Goal: Task Accomplishment & Management: Manage account settings

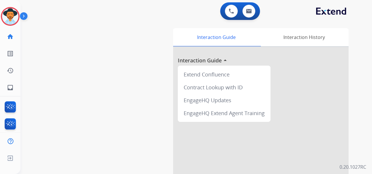
drag, startPoint x: 229, startPoint y: 100, endPoint x: 141, endPoint y: 47, distance: 102.4
click at [141, 47] on div "swap_horiz Break voice bridge close_fullscreen Connect 3-Way Call merge_type Se…" at bounding box center [188, 143] width 337 height 244
drag, startPoint x: 12, startPoint y: 8, endPoint x: 12, endPoint y: 12, distance: 4.1
click at [12, 10] on div at bounding box center [10, 16] width 19 height 19
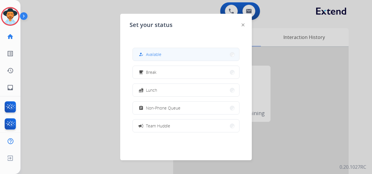
click at [182, 52] on button "how_to_reg Available" at bounding box center [186, 54] width 106 height 13
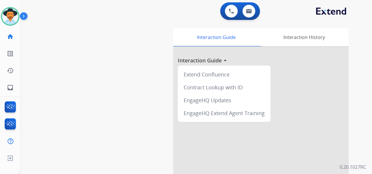
click at [27, 28] on div "swap_horiz Break voice bridge close_fullscreen Connect 3-Way Call merge_type Se…" at bounding box center [188, 143] width 337 height 244
click at [355, 15] on div "0 Voice Interactions 0 Email Interactions" at bounding box center [192, 11] width 330 height 19
click at [247, 10] on img at bounding box center [249, 11] width 6 height 5
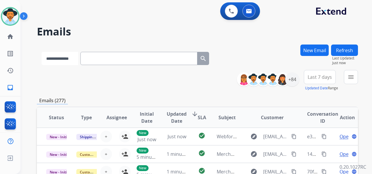
click at [78, 57] on select "**********" at bounding box center [60, 58] width 37 height 13
select select "**********"
click at [42, 52] on select "**********" at bounding box center [60, 58] width 37 height 13
click at [99, 58] on input "text" at bounding box center [139, 58] width 117 height 13
paste input "**********"
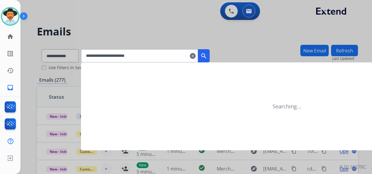
type input "**********"
click at [207, 56] on mat-icon "search" at bounding box center [203, 55] width 7 height 7
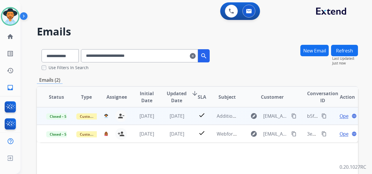
click at [339, 115] on span "Open" at bounding box center [345, 115] width 12 height 7
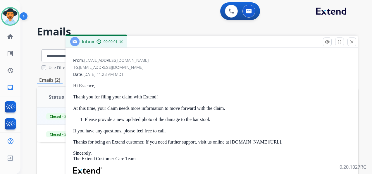
scroll to position [88, 0]
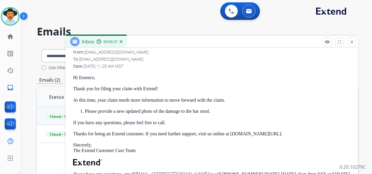
click at [351, 17] on div "0 Voice Interactions 0 Email Interactions" at bounding box center [192, 11] width 330 height 19
click at [350, 42] on mat-icon "close" at bounding box center [351, 41] width 5 height 5
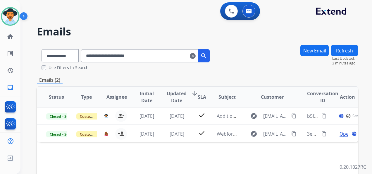
click at [196, 56] on mat-icon "clear" at bounding box center [193, 55] width 6 height 7
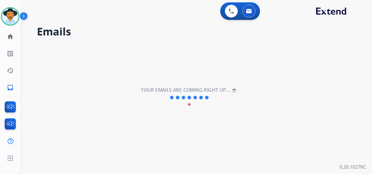
select select "**********"
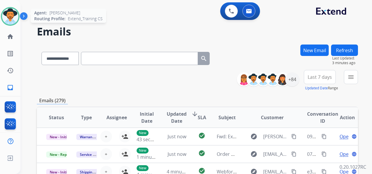
click at [13, 15] on img at bounding box center [10, 16] width 16 height 16
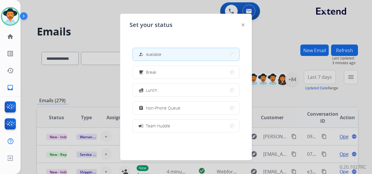
click at [107, 15] on div at bounding box center [186, 87] width 372 height 174
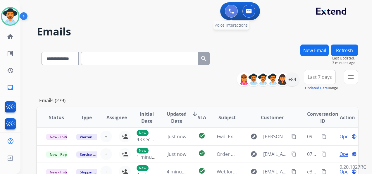
click at [233, 9] on img at bounding box center [231, 10] width 5 height 5
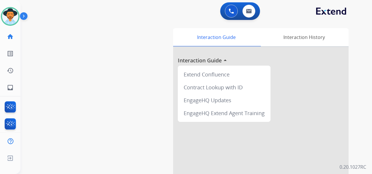
click at [233, 9] on img at bounding box center [231, 10] width 5 height 5
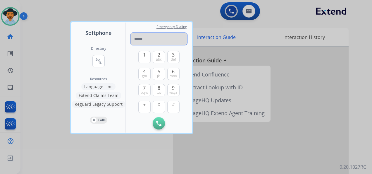
click at [144, 37] on input "tel" at bounding box center [158, 39] width 57 height 12
paste input "**********"
type input "**********"
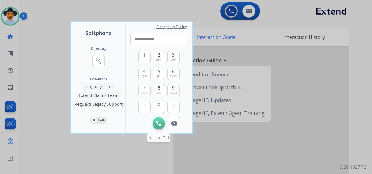
click at [156, 125] on img at bounding box center [158, 122] width 5 height 5
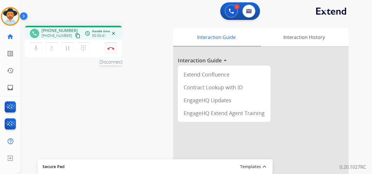
click at [111, 47] on img at bounding box center [110, 48] width 7 height 3
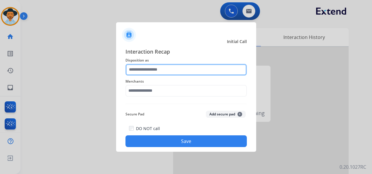
click at [160, 68] on input "text" at bounding box center [185, 70] width 121 height 12
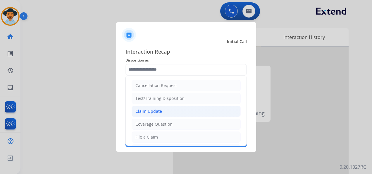
click at [160, 110] on div "Claim Update" at bounding box center [148, 111] width 27 height 6
type input "**********"
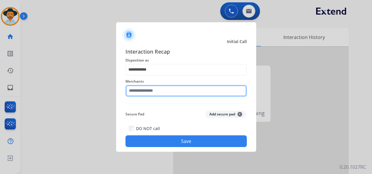
click at [151, 90] on input "text" at bounding box center [185, 91] width 121 height 12
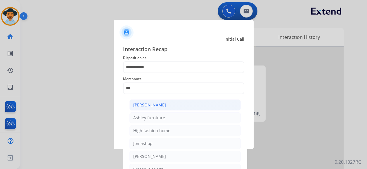
click at [165, 106] on div "[PERSON_NAME]" at bounding box center [149, 105] width 33 height 6
type input "**********"
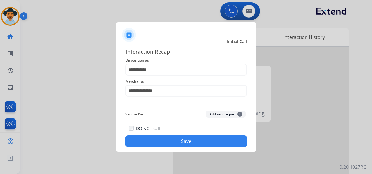
click at [183, 141] on button "Save" at bounding box center [185, 141] width 121 height 12
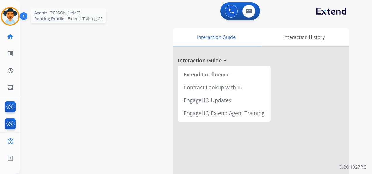
click at [16, 18] on img at bounding box center [10, 16] width 16 height 16
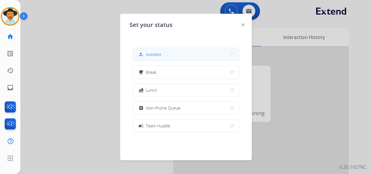
click at [184, 53] on button "how_to_reg Available" at bounding box center [186, 54] width 106 height 13
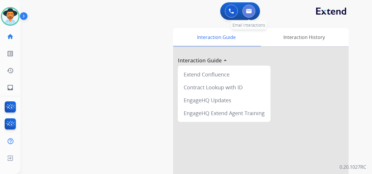
click at [251, 11] on img at bounding box center [249, 11] width 6 height 5
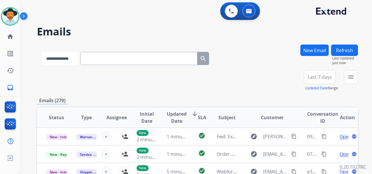
click at [78, 57] on select "**********" at bounding box center [60, 58] width 37 height 13
select select "**********"
click at [42, 52] on select "**********" at bounding box center [60, 58] width 37 height 13
click at [117, 60] on input "text" at bounding box center [139, 58] width 117 height 13
paste input "**********"
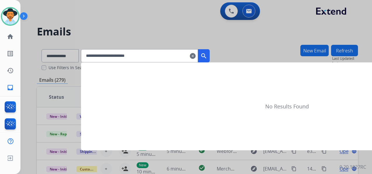
type input "**********"
click at [207, 55] on mat-icon "search" at bounding box center [203, 55] width 7 height 7
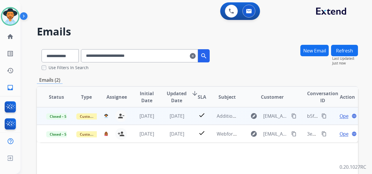
click at [321, 114] on mat-icon "content_copy" at bounding box center [323, 115] width 5 height 5
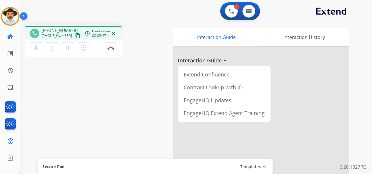
click at [357, 35] on div "Interaction Guide Interaction History Interaction Guide arrow_drop_up Extend Co…" at bounding box center [262, 145] width 191 height 239
click at [68, 49] on mat-icon "pause" at bounding box center [67, 48] width 7 height 7
click at [81, 51] on mat-icon "dialpad" at bounding box center [83, 48] width 7 height 7
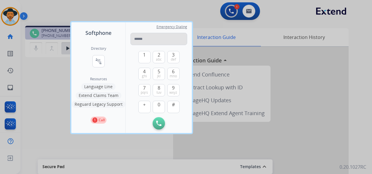
click at [144, 40] on input "tel" at bounding box center [158, 39] width 57 height 12
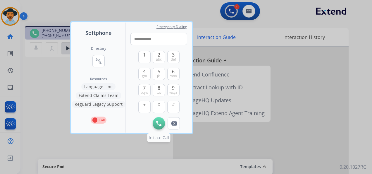
type input "**********"
drag, startPoint x: 161, startPoint y: 122, endPoint x: 158, endPoint y: 122, distance: 2.9
click at [160, 122] on img at bounding box center [158, 122] width 5 height 5
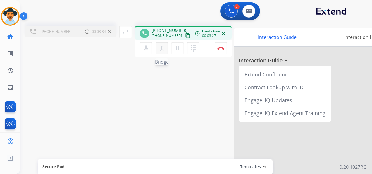
click at [161, 48] on mat-icon "merge_type" at bounding box center [161, 48] width 7 height 7
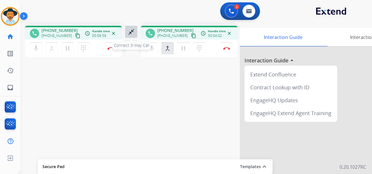
click at [131, 30] on mat-icon "close_fullscreen" at bounding box center [131, 31] width 7 height 7
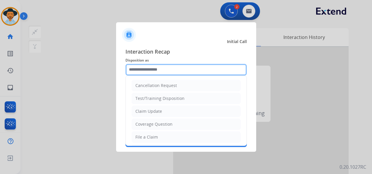
click at [166, 68] on input "text" at bounding box center [185, 70] width 121 height 12
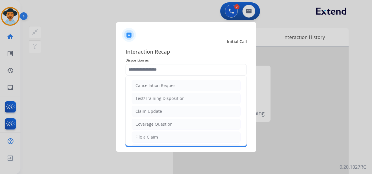
click at [162, 132] on li "File a Claim" at bounding box center [186, 136] width 109 height 11
type input "**********"
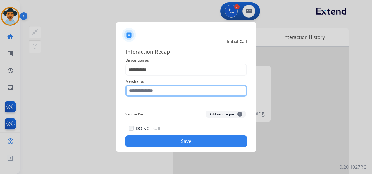
click at [152, 89] on input "text" at bounding box center [185, 91] width 121 height 12
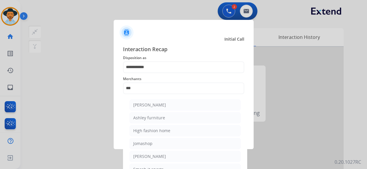
click at [160, 105] on div "[PERSON_NAME]" at bounding box center [149, 105] width 33 height 6
type input "**********"
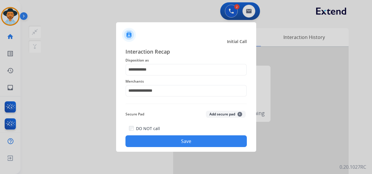
click at [182, 142] on button "Save" at bounding box center [185, 141] width 121 height 12
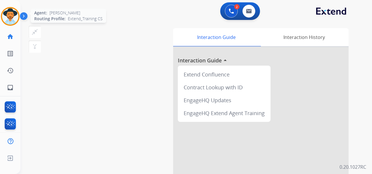
click at [12, 16] on img at bounding box center [10, 16] width 16 height 16
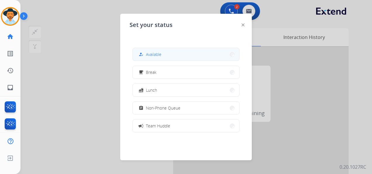
click at [181, 53] on button "how_to_reg Available" at bounding box center [186, 54] width 106 height 13
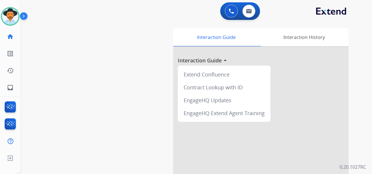
click at [353, 20] on div "0 Voice Interactions 0 Email Interactions" at bounding box center [192, 11] width 330 height 19
click at [231, 9] on img at bounding box center [231, 10] width 5 height 5
click at [227, 9] on button at bounding box center [231, 11] width 13 height 13
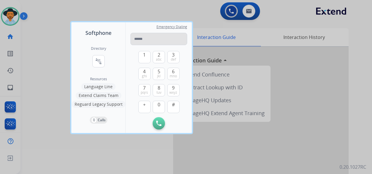
click at [140, 40] on input "tel" at bounding box center [158, 39] width 57 height 12
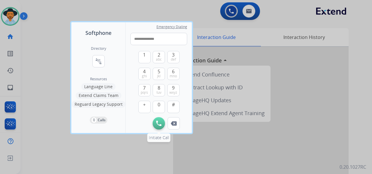
type input "**********"
click at [157, 124] on img at bounding box center [158, 122] width 5 height 5
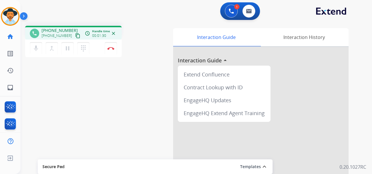
drag, startPoint x: 360, startPoint y: 18, endPoint x: 336, endPoint y: 20, distance: 24.1
click at [360, 18] on div "1 Voice Interactions 0 Email Interactions phone [PHONE_NUMBER] [PHONE_NUMBER] c…" at bounding box center [195, 87] width 351 height 174
click at [111, 46] on button "Disconnect" at bounding box center [111, 48] width 12 height 12
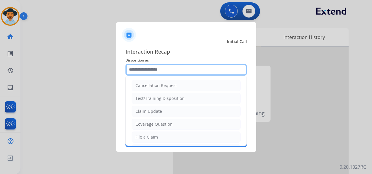
click at [155, 70] on input "text" at bounding box center [185, 70] width 121 height 12
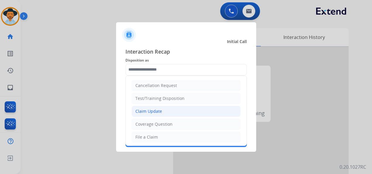
click at [166, 107] on li "Claim Update" at bounding box center [186, 111] width 109 height 11
type input "**********"
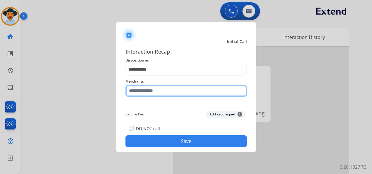
click at [155, 88] on input "text" at bounding box center [185, 91] width 121 height 12
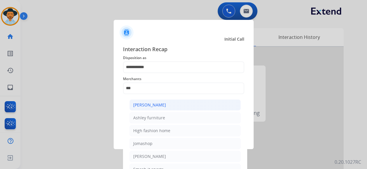
click at [169, 105] on li "[PERSON_NAME]" at bounding box center [185, 104] width 111 height 11
type input "**********"
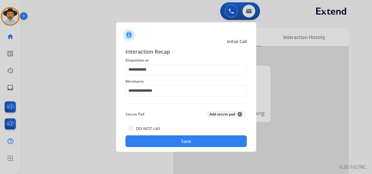
click at [177, 140] on button "Save" at bounding box center [185, 141] width 121 height 12
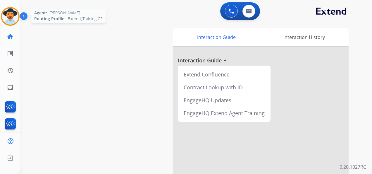
click at [12, 18] on img at bounding box center [10, 16] width 16 height 16
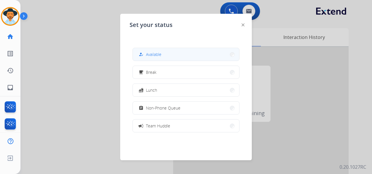
click at [180, 56] on button "how_to_reg Available" at bounding box center [186, 54] width 106 height 13
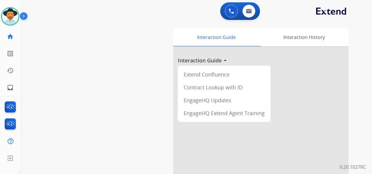
click at [302, 81] on div at bounding box center [260, 156] width 175 height 218
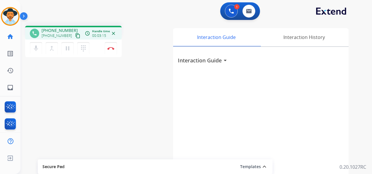
drag, startPoint x: 354, startPoint y: 13, endPoint x: 337, endPoint y: 13, distance: 16.7
click at [354, 13] on div "1 Voice Interactions 0 Email Interactions" at bounding box center [192, 11] width 330 height 19
click at [113, 47] on img at bounding box center [110, 48] width 7 height 3
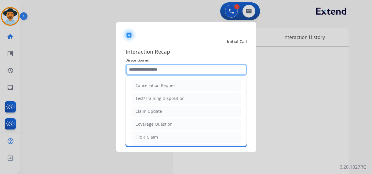
click at [160, 70] on input "text" at bounding box center [185, 70] width 121 height 12
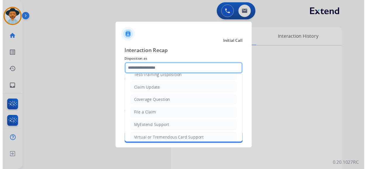
scroll to position [89, 0]
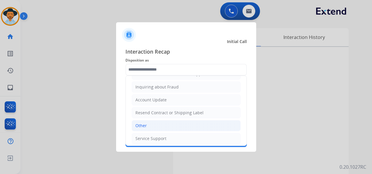
click at [147, 123] on li "Other" at bounding box center [186, 125] width 109 height 11
type input "*****"
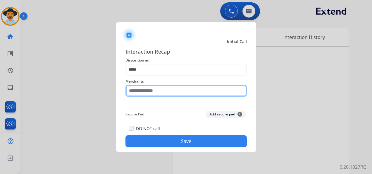
click at [156, 87] on input "text" at bounding box center [185, 91] width 121 height 12
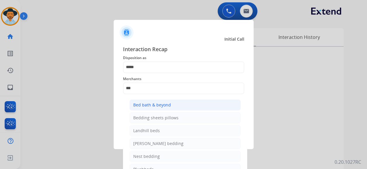
click at [184, 102] on li "Bed bath & beyond" at bounding box center [185, 104] width 111 height 11
type input "**********"
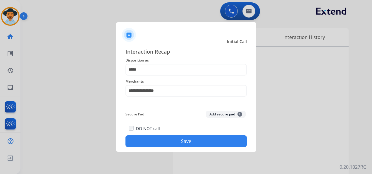
click at [166, 140] on button "Save" at bounding box center [185, 141] width 121 height 12
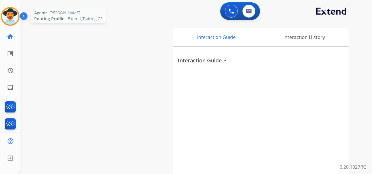
click at [11, 14] on img at bounding box center [10, 16] width 16 height 16
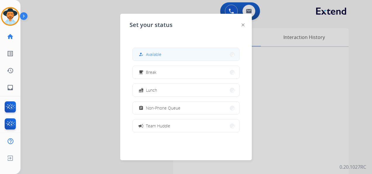
click at [164, 52] on button "how_to_reg Available" at bounding box center [186, 54] width 106 height 13
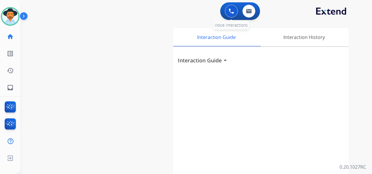
click at [228, 10] on button at bounding box center [231, 11] width 13 height 13
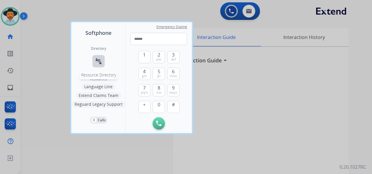
click at [98, 60] on mat-icon "connect_without_contact" at bounding box center [98, 61] width 7 height 7
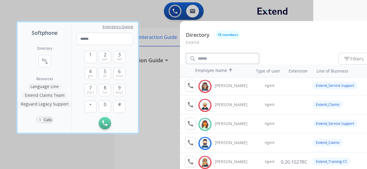
scroll to position [0, 61]
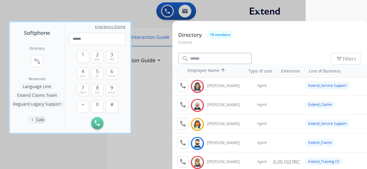
click at [306, 8] on html "Softphone Directory connect_without_contact Resource Directory Resources Langua…" at bounding box center [122, 84] width 367 height 169
click at [73, 39] on input "tel" at bounding box center [97, 39] width 57 height 12
paste input "**********"
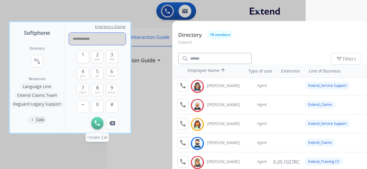
type input "**********"
click at [98, 122] on img at bounding box center [97, 122] width 5 height 5
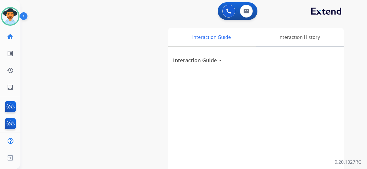
scroll to position [0, 0]
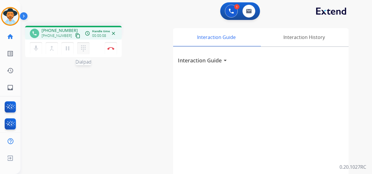
click at [83, 46] on mat-icon "dialpad" at bounding box center [83, 48] width 7 height 7
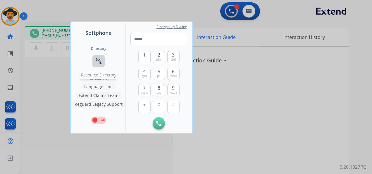
click at [97, 60] on mat-icon "connect_without_contact" at bounding box center [98, 61] width 7 height 7
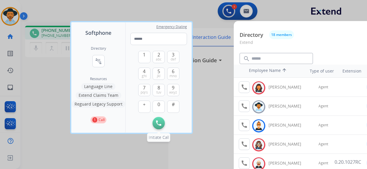
drag, startPoint x: 161, startPoint y: 120, endPoint x: 154, endPoint y: 125, distance: 7.9
click at [161, 120] on button "Initiate Call" at bounding box center [159, 123] width 12 height 12
click at [157, 122] on img at bounding box center [158, 122] width 5 height 5
click at [148, 10] on div at bounding box center [183, 84] width 367 height 169
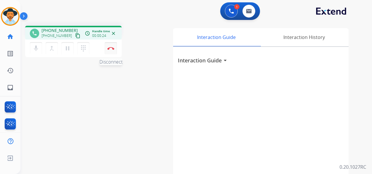
click at [111, 48] on img at bounding box center [110, 48] width 7 height 3
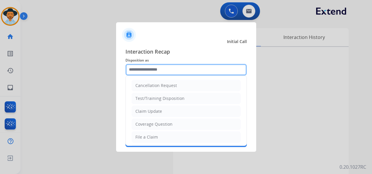
click at [161, 70] on input "text" at bounding box center [185, 70] width 121 height 12
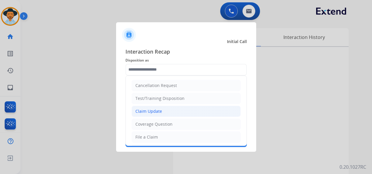
click at [160, 111] on div "Claim Update" at bounding box center [148, 111] width 27 height 6
type input "**********"
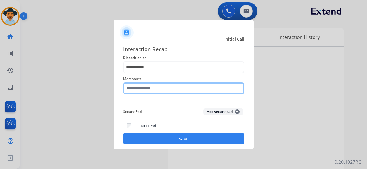
click at [162, 88] on input "text" at bounding box center [183, 88] width 121 height 12
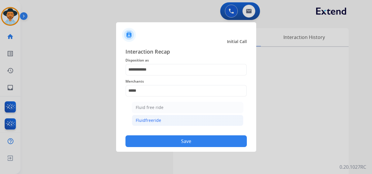
click at [155, 121] on div "Fluidfreeride" at bounding box center [148, 120] width 25 height 6
type input "**********"
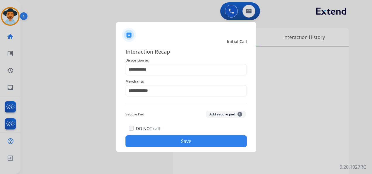
click at [176, 139] on button "Save" at bounding box center [185, 141] width 121 height 12
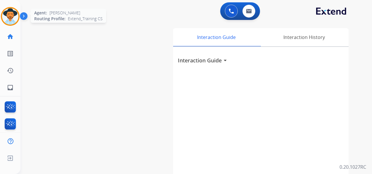
click at [16, 15] on img at bounding box center [10, 16] width 16 height 16
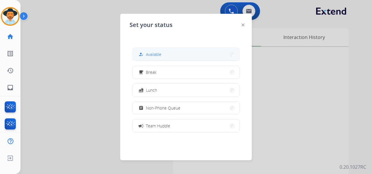
click at [173, 56] on button "how_to_reg Available" at bounding box center [186, 54] width 106 height 13
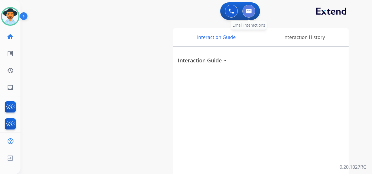
click at [252, 13] on button at bounding box center [248, 11] width 13 height 13
select select "**********"
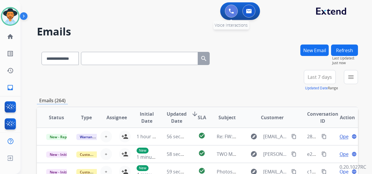
click at [231, 12] on img at bounding box center [231, 10] width 5 height 5
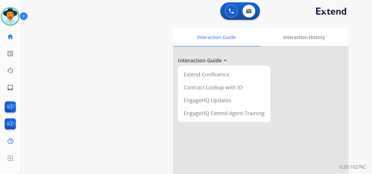
click at [231, 12] on img at bounding box center [231, 10] width 5 height 5
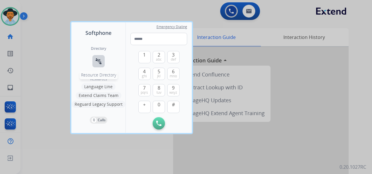
click at [99, 61] on mat-icon "connect_without_contact" at bounding box center [98, 61] width 7 height 7
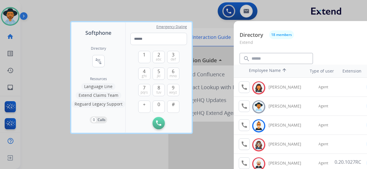
click at [108, 3] on div at bounding box center [183, 84] width 367 height 169
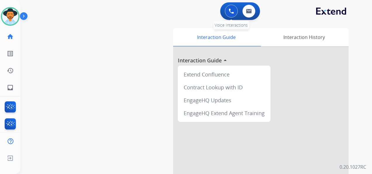
click at [230, 10] on img at bounding box center [231, 10] width 5 height 5
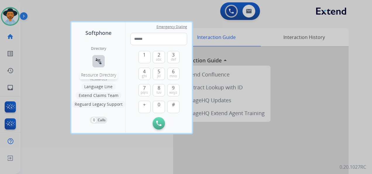
click at [98, 59] on mat-icon "connect_without_contact" at bounding box center [98, 61] width 7 height 7
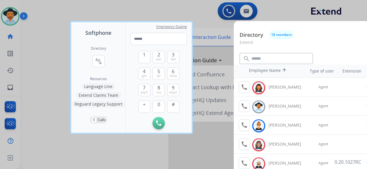
click at [170, 13] on div at bounding box center [183, 84] width 367 height 169
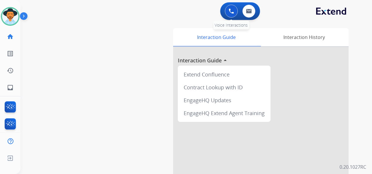
click at [231, 10] on img at bounding box center [231, 10] width 5 height 5
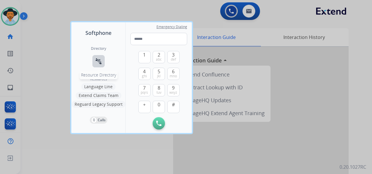
click at [97, 56] on button "connect_without_contact Resource Directory" at bounding box center [98, 61] width 12 height 12
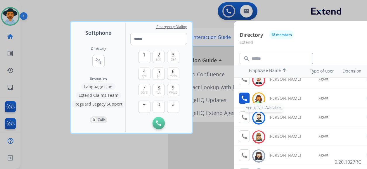
scroll to position [75, 0]
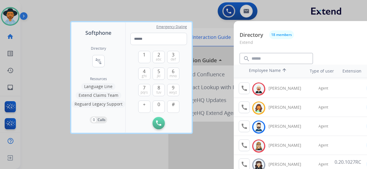
click at [46, 18] on div at bounding box center [183, 84] width 367 height 169
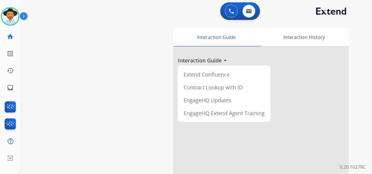
click at [349, 20] on div "0 Voice Interactions 0 Email Interactions" at bounding box center [192, 11] width 330 height 19
click at [232, 7] on button at bounding box center [231, 11] width 13 height 13
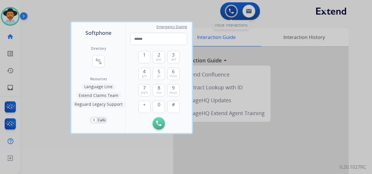
click at [232, 7] on div at bounding box center [186, 87] width 372 height 174
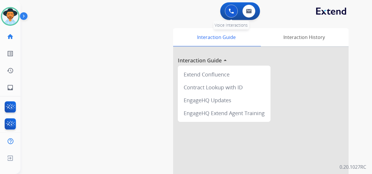
click at [228, 9] on button at bounding box center [231, 11] width 13 height 13
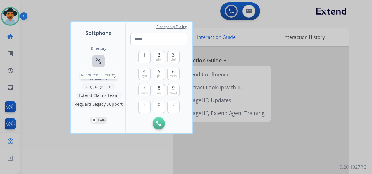
click at [97, 61] on mat-icon "connect_without_contact" at bounding box center [98, 61] width 7 height 7
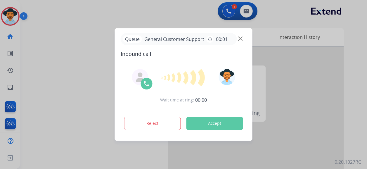
scroll to position [0, 0]
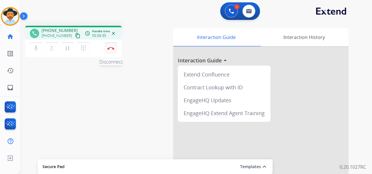
click at [111, 47] on img at bounding box center [110, 48] width 7 height 3
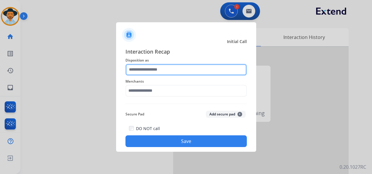
click at [156, 71] on input "text" at bounding box center [185, 70] width 121 height 12
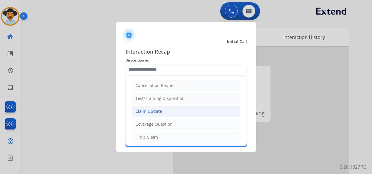
click at [156, 108] on div "Claim Update" at bounding box center [148, 111] width 27 height 6
type input "**********"
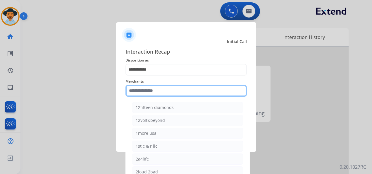
click at [157, 91] on input "text" at bounding box center [185, 91] width 121 height 12
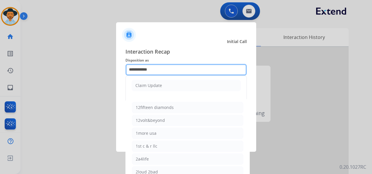
drag, startPoint x: 161, startPoint y: 68, endPoint x: 123, endPoint y: 67, distance: 37.1
click at [123, 67] on div "**********" at bounding box center [186, 97] width 140 height 109
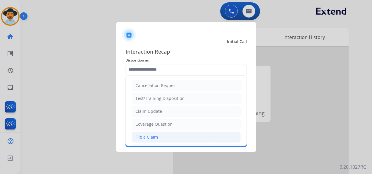
click at [148, 137] on div "File a Claim" at bounding box center [146, 137] width 23 height 6
type input "**********"
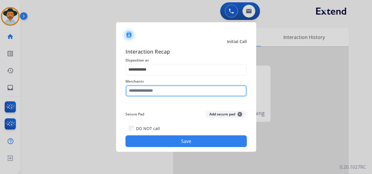
click at [151, 89] on input "text" at bounding box center [185, 91] width 121 height 12
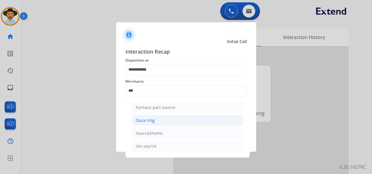
click at [149, 118] on div "Oura ring" at bounding box center [145, 120] width 19 height 6
type input "*********"
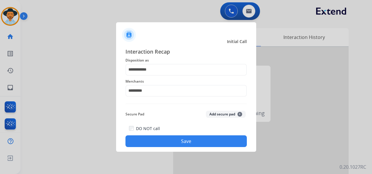
click at [177, 140] on button "Save" at bounding box center [185, 141] width 121 height 12
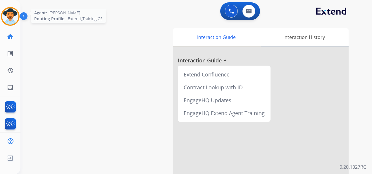
click at [13, 15] on img at bounding box center [10, 16] width 16 height 16
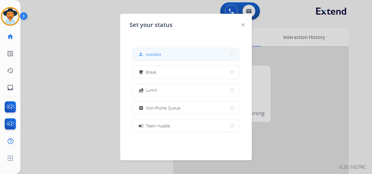
click at [178, 54] on button "how_to_reg Available" at bounding box center [186, 54] width 106 height 13
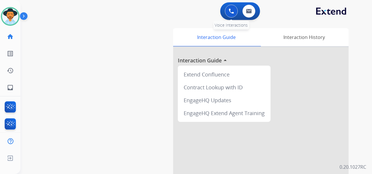
click at [232, 12] on img at bounding box center [231, 10] width 5 height 5
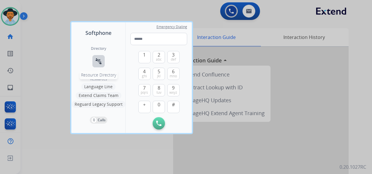
click at [100, 57] on button "connect_without_contact Resource Directory" at bounding box center [98, 61] width 12 height 12
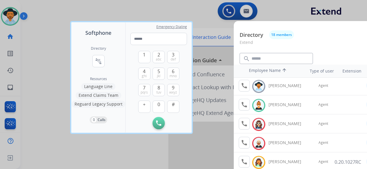
scroll to position [29, 0]
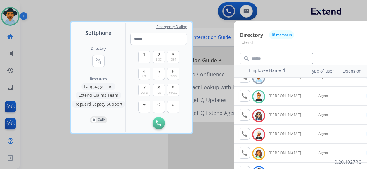
click at [124, 7] on div at bounding box center [183, 84] width 367 height 169
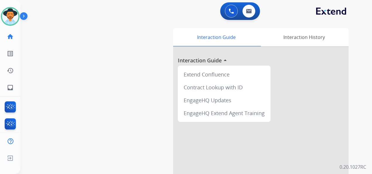
click at [352, 19] on div "0 Voice Interactions 0 Email Interactions" at bounding box center [192, 11] width 330 height 19
click at [230, 9] on img at bounding box center [231, 10] width 5 height 5
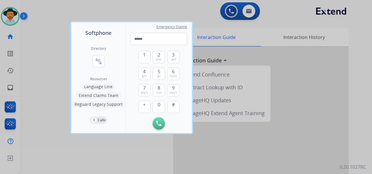
click at [229, 9] on div at bounding box center [186, 87] width 372 height 174
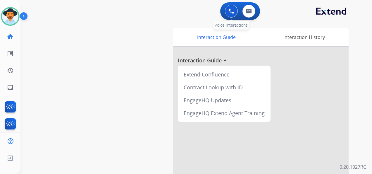
click at [229, 9] on img at bounding box center [231, 10] width 5 height 5
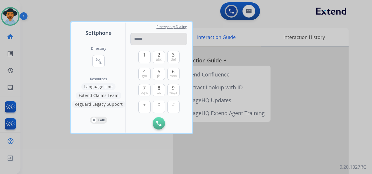
click at [139, 37] on input "tel" at bounding box center [158, 39] width 57 height 12
type input "**********"
click at [158, 124] on img at bounding box center [158, 122] width 5 height 5
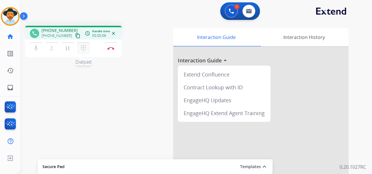
click at [82, 50] on mat-icon "dialpad" at bounding box center [83, 48] width 7 height 7
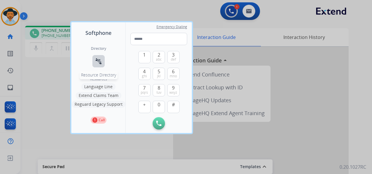
click at [99, 58] on mat-icon "connect_without_contact" at bounding box center [98, 61] width 7 height 7
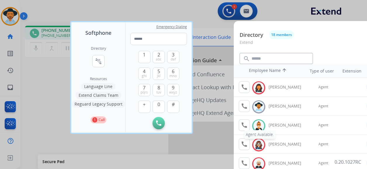
click at [244, 125] on mat-icon "call" at bounding box center [244, 125] width 7 height 7
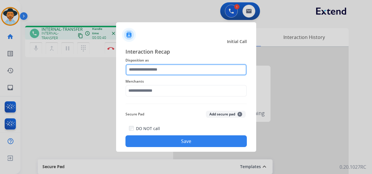
click at [180, 69] on input "text" at bounding box center [185, 70] width 121 height 12
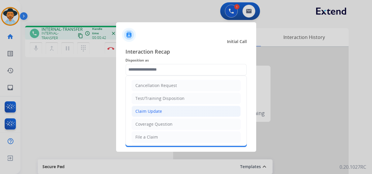
click at [168, 112] on li "Claim Update" at bounding box center [186, 111] width 109 height 11
type input "**********"
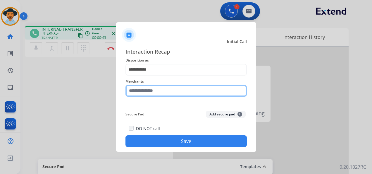
click at [164, 91] on input "text" at bounding box center [185, 91] width 121 height 12
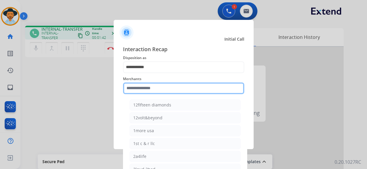
click at [154, 89] on input "text" at bounding box center [183, 88] width 121 height 12
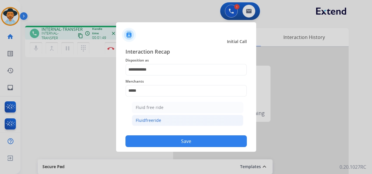
click at [159, 119] on div "Fluidfreeride" at bounding box center [148, 120] width 25 height 6
type input "**********"
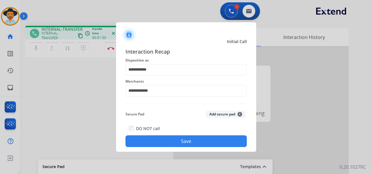
click at [181, 139] on button "Save" at bounding box center [185, 141] width 121 height 12
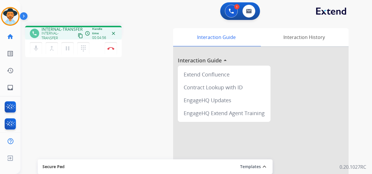
drag, startPoint x: 357, startPoint y: 25, endPoint x: 348, endPoint y: 26, distance: 8.7
click at [356, 23] on div "swap_horiz Break voice bridge close_fullscreen Connect 3-Way Call merge_type Se…" at bounding box center [188, 143] width 337 height 244
click at [111, 49] on img at bounding box center [110, 48] width 7 height 3
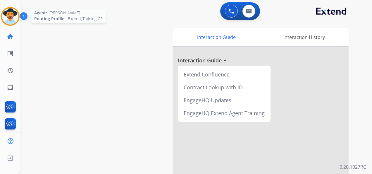
click at [9, 12] on img at bounding box center [10, 16] width 16 height 16
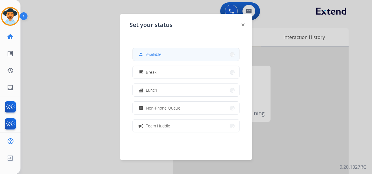
click at [158, 56] on span "Available" at bounding box center [153, 54] width 15 height 6
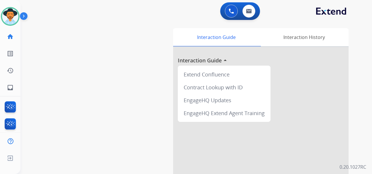
click at [360, 25] on div "0 Voice Interactions 0 Email Interactions swap_horiz Break voice bridge close_f…" at bounding box center [195, 87] width 351 height 174
click at [232, 10] on img at bounding box center [231, 10] width 5 height 5
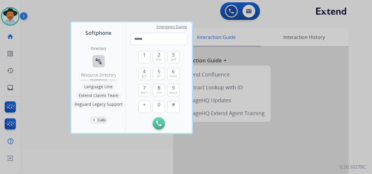
click at [97, 58] on mat-icon "connect_without_contact" at bounding box center [98, 61] width 7 height 7
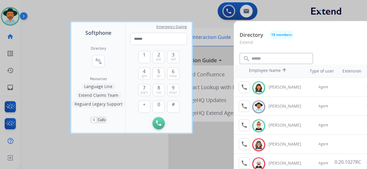
click at [202, 5] on div at bounding box center [183, 84] width 367 height 169
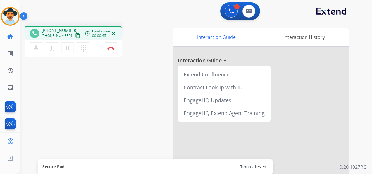
click at [355, 15] on div "1 Voice Interactions 0 Email Interactions" at bounding box center [192, 11] width 330 height 19
click at [68, 50] on mat-icon "pause" at bounding box center [67, 48] width 7 height 7
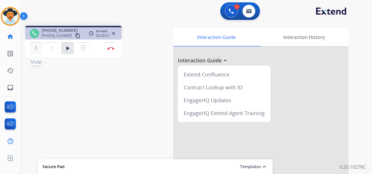
click at [38, 50] on mat-icon "mic" at bounding box center [35, 48] width 7 height 7
click at [34, 48] on mat-icon "mic_off" at bounding box center [35, 48] width 7 height 7
click at [67, 49] on mat-icon "play_arrow" at bounding box center [67, 48] width 7 height 7
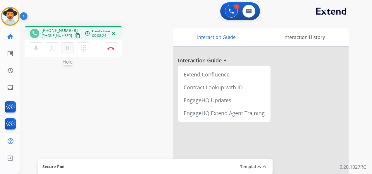
click at [67, 46] on mat-icon "pause" at bounding box center [67, 48] width 7 height 7
click at [82, 47] on mat-icon "dialpad" at bounding box center [83, 48] width 7 height 7
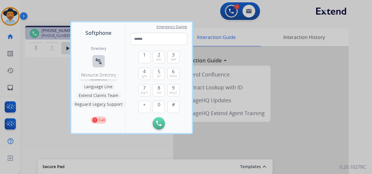
click at [94, 58] on button "connect_without_contact Resource Directory" at bounding box center [98, 61] width 12 height 12
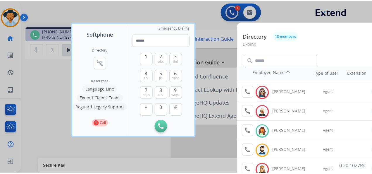
scroll to position [58, 0]
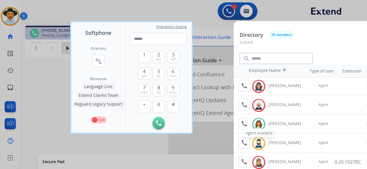
click at [243, 122] on mat-icon "call" at bounding box center [244, 123] width 7 height 7
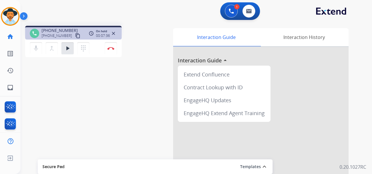
drag, startPoint x: 220, startPoint y: 47, endPoint x: 215, endPoint y: 49, distance: 5.5
click at [220, 47] on div at bounding box center [260, 156] width 175 height 218
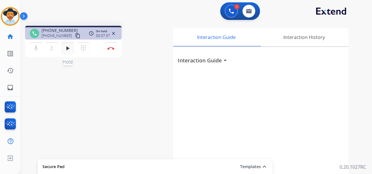
click at [69, 48] on mat-icon "play_arrow" at bounding box center [67, 48] width 7 height 7
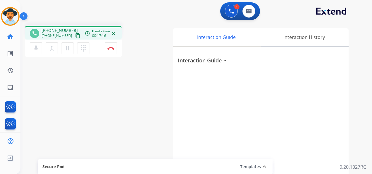
click at [352, 20] on div "1 Voice Interactions 0 Email Interactions" at bounding box center [192, 11] width 330 height 19
click at [112, 49] on img at bounding box center [110, 48] width 7 height 3
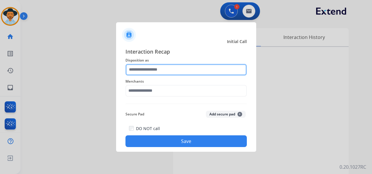
drag, startPoint x: 154, startPoint y: 71, endPoint x: 157, endPoint y: 68, distance: 4.3
click at [156, 68] on input "text" at bounding box center [185, 70] width 121 height 12
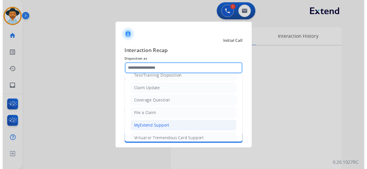
scroll to position [29, 0]
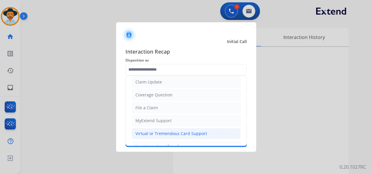
click at [159, 130] on div "Virtual or Tremendous Card Support" at bounding box center [171, 133] width 72 height 6
type input "**********"
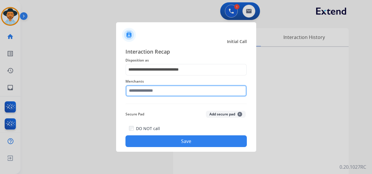
click at [150, 88] on input "text" at bounding box center [185, 91] width 121 height 12
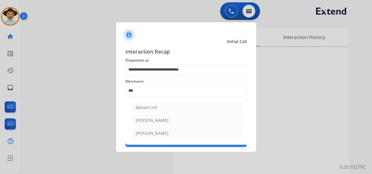
click at [156, 116] on li "[PERSON_NAME]" at bounding box center [187, 120] width 111 height 11
type input "*******"
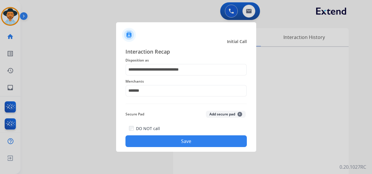
click at [169, 142] on button "Save" at bounding box center [185, 141] width 121 height 12
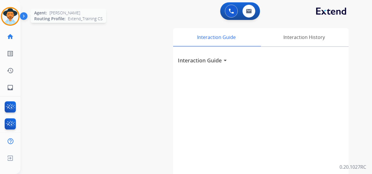
click at [17, 15] on img at bounding box center [10, 16] width 16 height 16
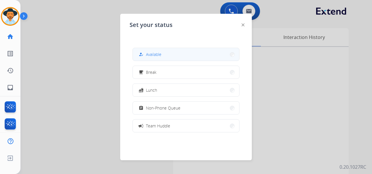
click at [174, 56] on button "how_to_reg Available" at bounding box center [186, 54] width 106 height 13
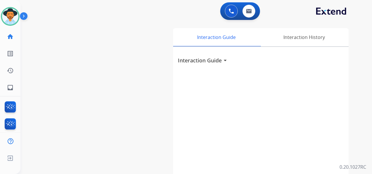
click at [345, 22] on div "swap_horiz Break voice bridge close_fullscreen Connect 3-Way Call merge_type Se…" at bounding box center [188, 143] width 337 height 244
click at [352, 21] on div "swap_horiz Break voice bridge close_fullscreen Connect 3-Way Call merge_type Se…" at bounding box center [188, 143] width 337 height 244
click at [229, 11] on img at bounding box center [231, 10] width 5 height 5
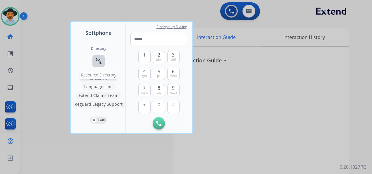
click at [98, 60] on mat-icon "connect_without_contact" at bounding box center [98, 61] width 7 height 7
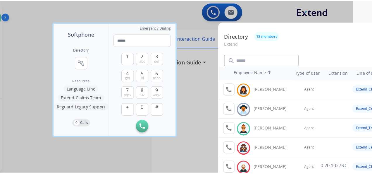
scroll to position [0, 0]
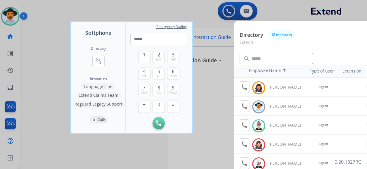
drag, startPoint x: 69, startPoint y: 40, endPoint x: 66, endPoint y: 40, distance: 3.2
click at [69, 40] on div at bounding box center [183, 84] width 367 height 169
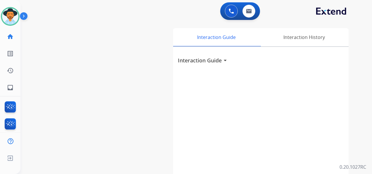
click at [349, 76] on div "Interaction Guide Interaction History Interaction Guide arrow_drop_down" at bounding box center [262, 145] width 191 height 239
click at [229, 8] on button at bounding box center [231, 11] width 13 height 13
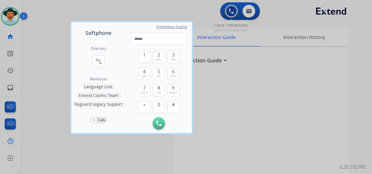
click at [229, 8] on div at bounding box center [186, 87] width 372 height 174
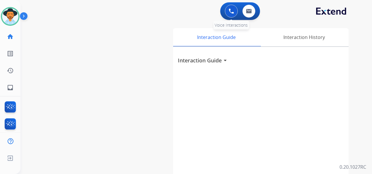
click at [230, 9] on img at bounding box center [231, 10] width 5 height 5
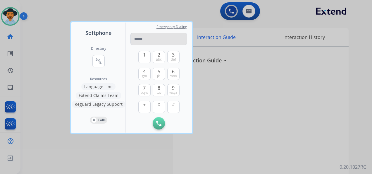
click at [146, 41] on input "tel" at bounding box center [158, 39] width 57 height 12
click at [144, 39] on input "tel" at bounding box center [158, 39] width 57 height 12
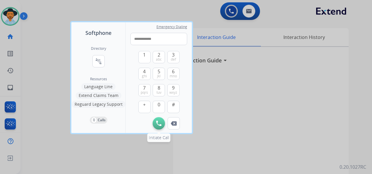
type input "**********"
click at [156, 122] on button "Initiate Call" at bounding box center [159, 123] width 12 height 12
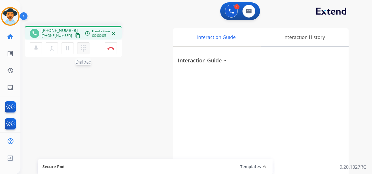
click at [80, 48] on button "dialpad Dialpad" at bounding box center [83, 48] width 12 height 12
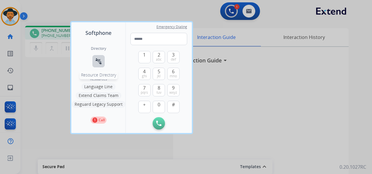
click at [99, 58] on mat-icon "connect_without_contact" at bounding box center [98, 61] width 7 height 7
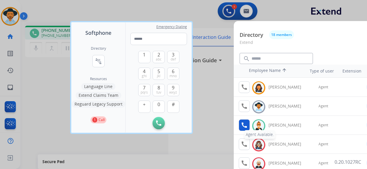
click at [244, 124] on mat-icon "call" at bounding box center [244, 125] width 7 height 7
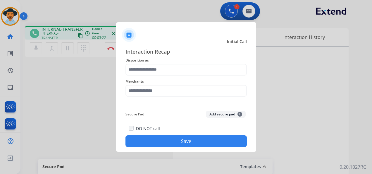
drag, startPoint x: 353, startPoint y: 30, endPoint x: 346, endPoint y: 31, distance: 7.4
click at [353, 30] on div at bounding box center [186, 87] width 372 height 174
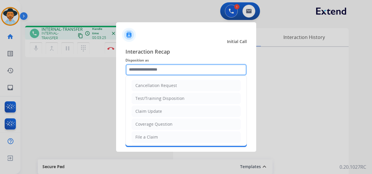
click at [163, 70] on input "text" at bounding box center [185, 70] width 121 height 12
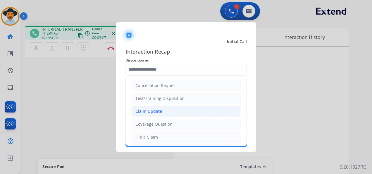
click at [167, 112] on li "Claim Update" at bounding box center [186, 111] width 109 height 11
type input "**********"
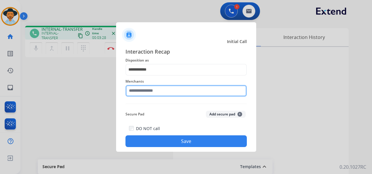
click at [164, 89] on input "text" at bounding box center [185, 91] width 121 height 12
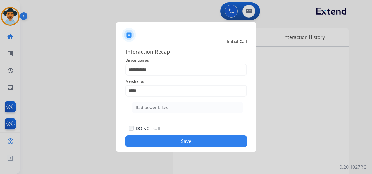
click at [171, 108] on li "Rad power bikes" at bounding box center [187, 107] width 111 height 11
type input "**********"
click at [186, 141] on button "Save" at bounding box center [185, 141] width 121 height 12
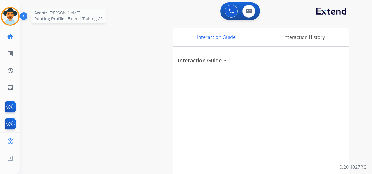
click at [13, 13] on img at bounding box center [10, 16] width 16 height 16
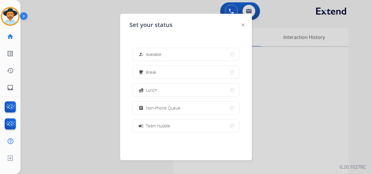
click at [168, 51] on button "how_to_reg Available" at bounding box center [186, 54] width 106 height 13
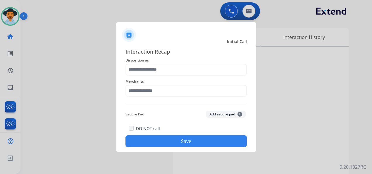
click at [349, 30] on div at bounding box center [186, 87] width 372 height 174
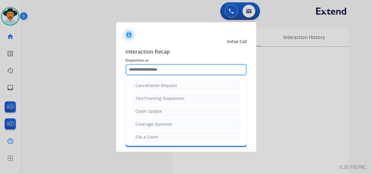
click at [153, 70] on input "text" at bounding box center [185, 70] width 121 height 12
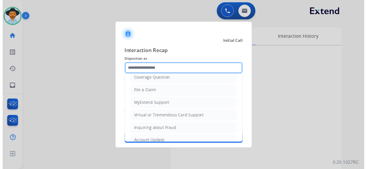
scroll to position [89, 0]
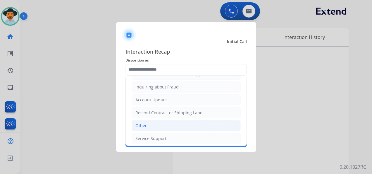
click at [144, 123] on div "Other" at bounding box center [140, 126] width 11 height 6
type input "*****"
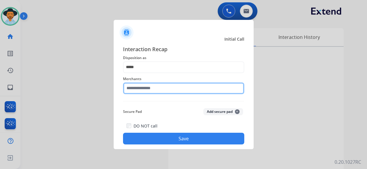
click at [162, 91] on input "text" at bounding box center [183, 88] width 121 height 12
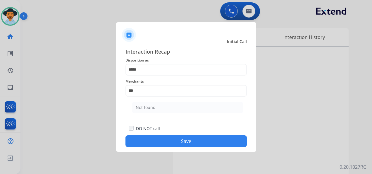
click at [187, 99] on div "Merchants *** Not found" at bounding box center [185, 86] width 121 height 23
drag, startPoint x: 187, startPoint y: 99, endPoint x: 185, endPoint y: 108, distance: 9.2
click at [185, 108] on li "Not found" at bounding box center [187, 107] width 111 height 11
type input "*********"
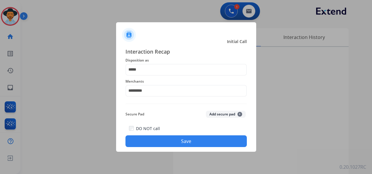
click at [183, 144] on button "Save" at bounding box center [185, 141] width 121 height 12
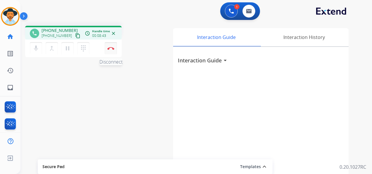
drag, startPoint x: 111, startPoint y: 48, endPoint x: 112, endPoint y: 51, distance: 3.8
click at [111, 48] on img at bounding box center [110, 48] width 7 height 3
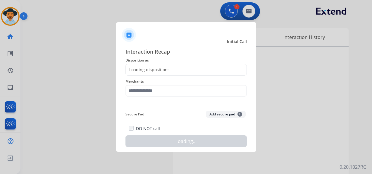
click at [175, 66] on div "Loading dispositions..." at bounding box center [185, 70] width 121 height 12
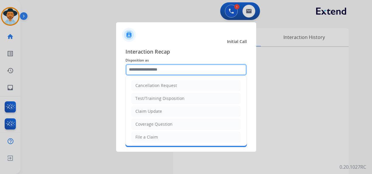
click at [159, 71] on input "text" at bounding box center [185, 70] width 121 height 12
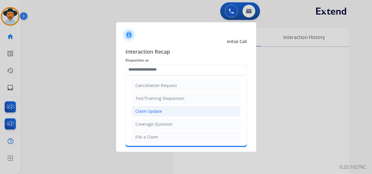
click at [167, 110] on li "Claim Update" at bounding box center [186, 111] width 109 height 11
type input "**********"
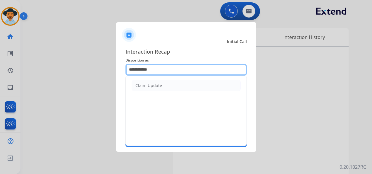
click at [156, 70] on input "**********" at bounding box center [185, 70] width 121 height 12
drag, startPoint x: 160, startPoint y: 72, endPoint x: 121, endPoint y: 67, distance: 38.7
click at [121, 67] on div "**********" at bounding box center [186, 97] width 140 height 109
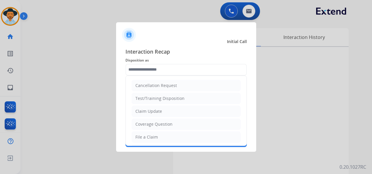
click at [143, 136] on div "File a Claim" at bounding box center [146, 137] width 23 height 6
type input "**********"
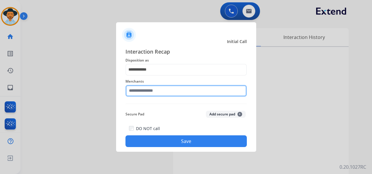
click at [158, 89] on input "text" at bounding box center [185, 91] width 121 height 12
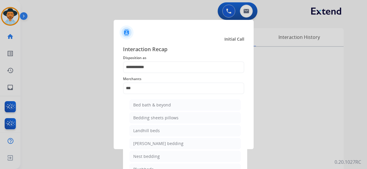
click at [166, 104] on div "Bed bath & beyond" at bounding box center [152, 105] width 38 height 6
type input "**********"
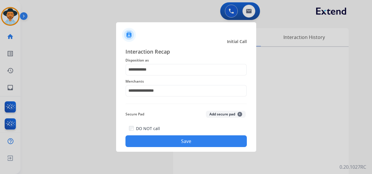
click at [186, 139] on button "Save" at bounding box center [185, 141] width 121 height 12
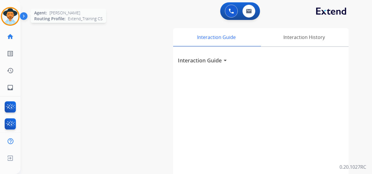
click at [10, 17] on img at bounding box center [10, 16] width 16 height 16
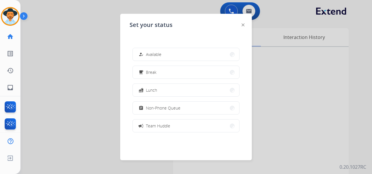
click at [199, 54] on button "how_to_reg Available" at bounding box center [186, 54] width 106 height 13
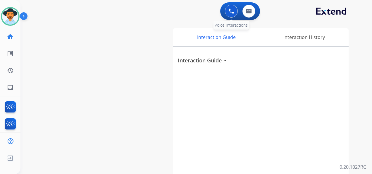
click at [229, 13] on img at bounding box center [231, 10] width 5 height 5
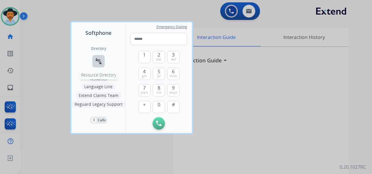
click at [95, 60] on mat-icon "connect_without_contact" at bounding box center [98, 61] width 7 height 7
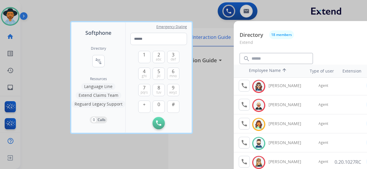
scroll to position [29, 0]
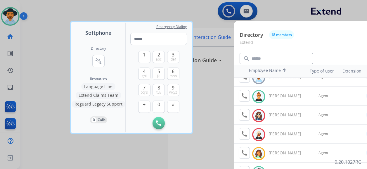
click at [51, 25] on div at bounding box center [183, 84] width 367 height 169
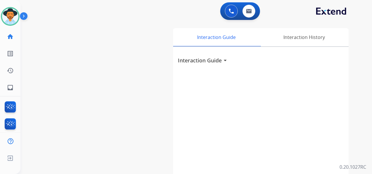
click at [355, 12] on div "0 Voice Interactions 0 Email Interactions" at bounding box center [192, 11] width 330 height 19
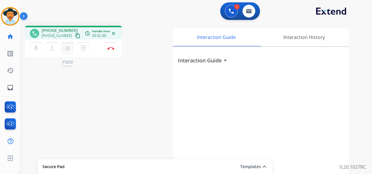
click at [67, 49] on mat-icon "pause" at bounding box center [67, 48] width 7 height 7
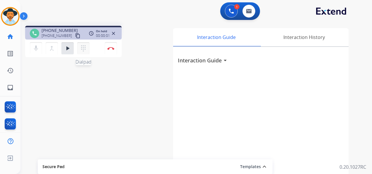
click at [83, 49] on mat-icon "dialpad" at bounding box center [83, 48] width 7 height 7
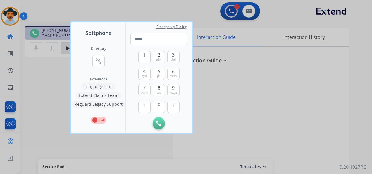
click at [140, 9] on div at bounding box center [186, 87] width 372 height 174
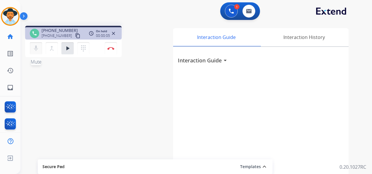
click at [37, 47] on mat-icon "mic" at bounding box center [35, 48] width 7 height 7
click at [353, 22] on div "phone [PHONE_NUMBER] [PHONE_NUMBER] content_copy access_time Call metrics Queue…" at bounding box center [188, 143] width 337 height 244
click at [35, 46] on mat-icon "mic_off" at bounding box center [35, 48] width 7 height 7
click at [67, 51] on mat-icon "play_arrow" at bounding box center [67, 48] width 7 height 7
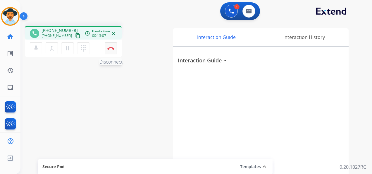
click at [111, 50] on button "Disconnect" at bounding box center [111, 48] width 12 height 12
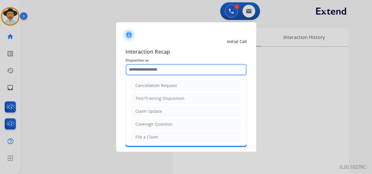
click at [162, 68] on input "text" at bounding box center [185, 70] width 121 height 12
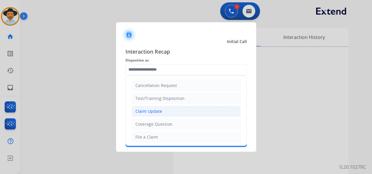
click at [168, 109] on li "Claim Update" at bounding box center [186, 111] width 109 height 11
type input "**********"
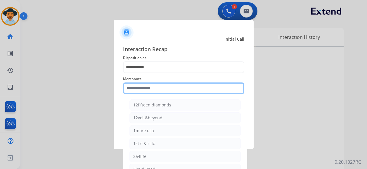
click at [164, 88] on input "text" at bounding box center [183, 88] width 121 height 12
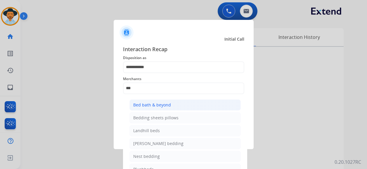
click at [176, 103] on li "Bed bath & beyond" at bounding box center [185, 104] width 111 height 11
type input "**********"
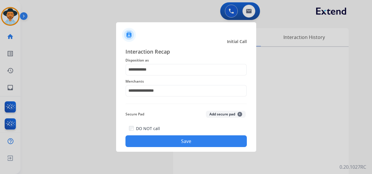
click at [177, 142] on button "Save" at bounding box center [185, 141] width 121 height 12
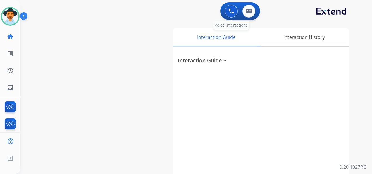
click at [230, 12] on img at bounding box center [231, 10] width 5 height 5
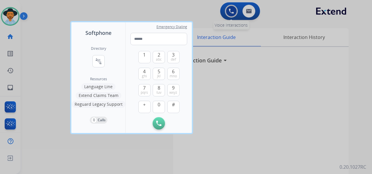
click at [230, 11] on div at bounding box center [186, 87] width 372 height 174
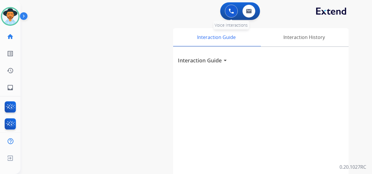
click at [230, 11] on img at bounding box center [231, 10] width 5 height 5
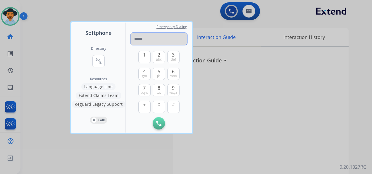
click at [140, 37] on input "tel" at bounding box center [158, 39] width 57 height 12
paste input "**********"
type input "**********"
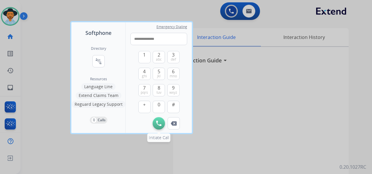
click at [157, 125] on img at bounding box center [158, 122] width 5 height 5
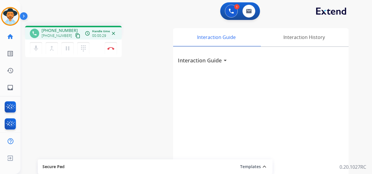
click at [356, 57] on div "Interaction Guide Interaction History Interaction Guide arrow_drop_down" at bounding box center [262, 145] width 191 height 239
click at [112, 49] on img at bounding box center [110, 48] width 7 height 3
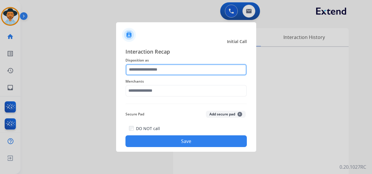
click at [159, 68] on input "text" at bounding box center [185, 70] width 121 height 12
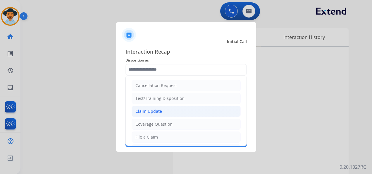
click at [161, 110] on li "Claim Update" at bounding box center [186, 111] width 109 height 11
type input "**********"
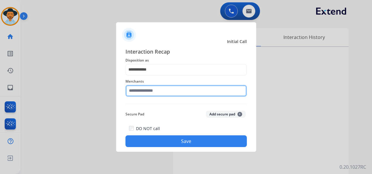
click at [152, 89] on input "text" at bounding box center [185, 91] width 121 height 12
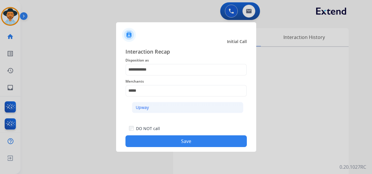
click at [156, 110] on li "Upway" at bounding box center [187, 107] width 111 height 11
type input "*****"
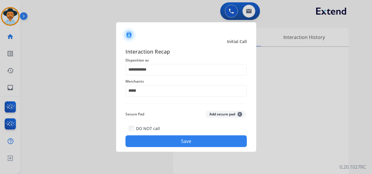
click at [172, 147] on div "DO NOT call Save" at bounding box center [185, 136] width 121 height 22
click at [175, 140] on button "Save" at bounding box center [185, 141] width 121 height 12
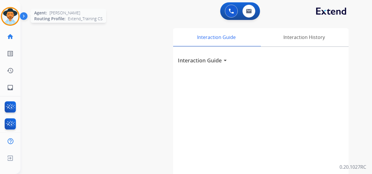
click at [9, 18] on img at bounding box center [10, 16] width 16 height 16
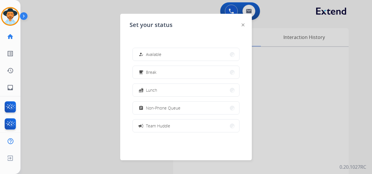
click at [175, 50] on button "how_to_reg Available" at bounding box center [186, 54] width 106 height 13
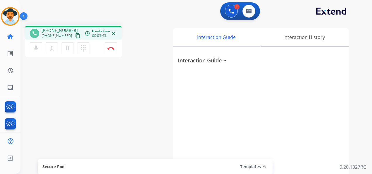
click at [363, 12] on div "1 Voice Interactions 0 Email Interactions phone [PHONE_NUMBER] [PHONE_NUMBER] c…" at bounding box center [195, 87] width 351 height 174
click at [67, 50] on mat-icon "pause" at bounding box center [67, 48] width 7 height 7
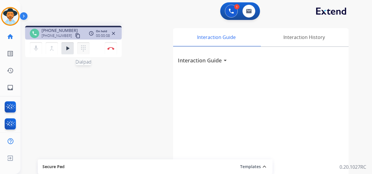
click at [85, 46] on mat-icon "dialpad" at bounding box center [83, 48] width 7 height 7
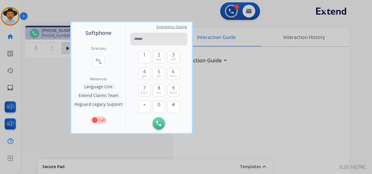
click at [139, 42] on input "tel" at bounding box center [158, 39] width 57 height 12
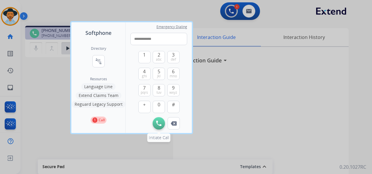
type input "**********"
click at [157, 120] on img at bounding box center [158, 122] width 5 height 5
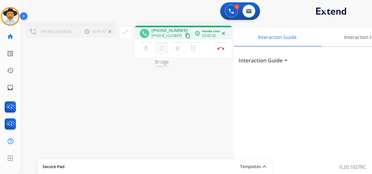
click at [162, 47] on mat-icon "merge_type" at bounding box center [161, 48] width 7 height 7
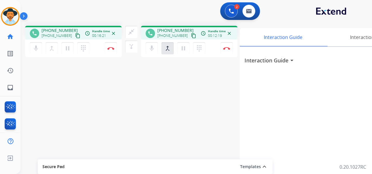
click at [345, 71] on div "Interaction Guide arrow_drop_down" at bounding box center [327, 156] width 175 height 218
click at [226, 46] on button "Disconnect" at bounding box center [226, 48] width 12 height 12
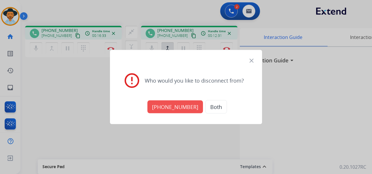
click at [177, 108] on button "[PHONE_NUMBER]" at bounding box center [175, 106] width 56 height 13
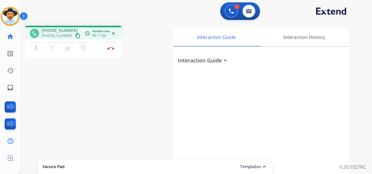
click at [370, 22] on div "1 Voice Interactions 0 Email Interactions phone [PHONE_NUMBER] [PHONE_NUMBER] c…" at bounding box center [195, 87] width 351 height 174
click at [111, 49] on img at bounding box center [110, 48] width 7 height 3
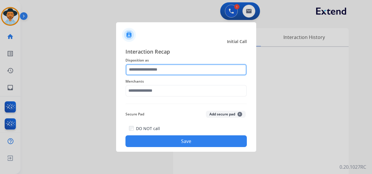
click at [171, 69] on input "text" at bounding box center [185, 70] width 121 height 12
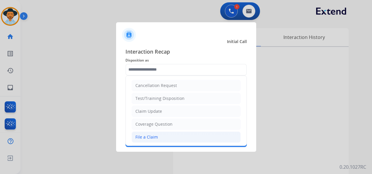
click at [170, 134] on li "File a Claim" at bounding box center [186, 136] width 109 height 11
type input "**********"
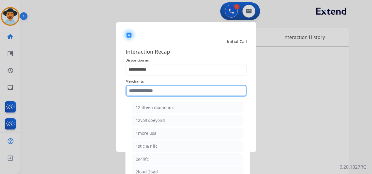
click at [171, 91] on input "text" at bounding box center [185, 91] width 121 height 12
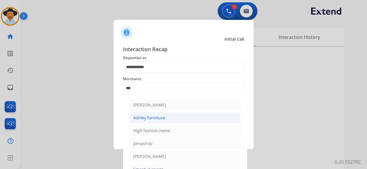
click at [165, 118] on li "Ashley furniture" at bounding box center [185, 117] width 111 height 11
type input "**********"
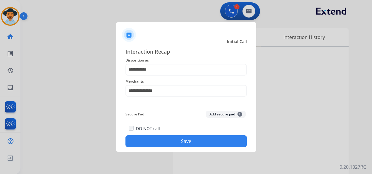
drag, startPoint x: 190, startPoint y: 144, endPoint x: 191, endPoint y: 138, distance: 5.3
click at [190, 143] on button "Save" at bounding box center [185, 141] width 121 height 12
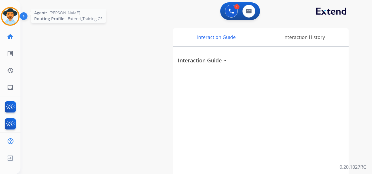
click at [12, 13] on img at bounding box center [10, 16] width 16 height 16
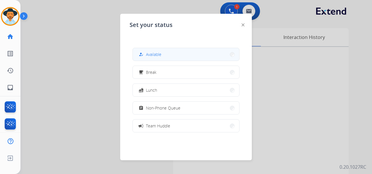
click at [167, 57] on button "how_to_reg Available" at bounding box center [186, 54] width 106 height 13
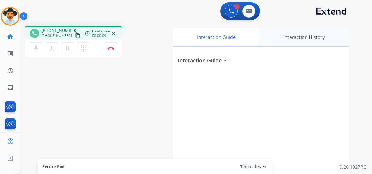
click at [342, 28] on div "Interaction History" at bounding box center [303, 37] width 89 height 18
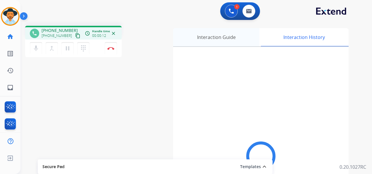
click at [222, 37] on div "Interaction Guide" at bounding box center [216, 37] width 86 height 18
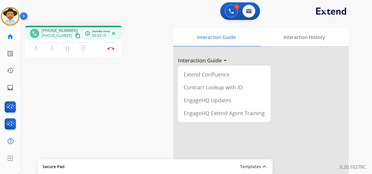
click at [357, 24] on div "phone [PHONE_NUMBER] [PHONE_NUMBER] content_copy access_time Call metrics Queue…" at bounding box center [188, 143] width 337 height 244
click at [354, 20] on div "1 Voice Interactions 0 Email Interactions" at bounding box center [192, 11] width 330 height 19
click at [111, 46] on button "Disconnect" at bounding box center [111, 48] width 12 height 12
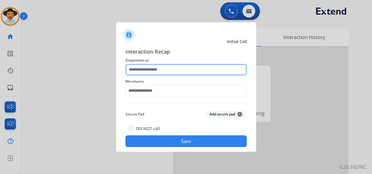
click at [155, 67] on input "text" at bounding box center [185, 70] width 121 height 12
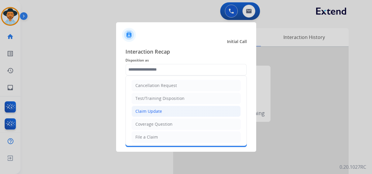
click at [161, 108] on div "Claim Update" at bounding box center [148, 111] width 27 height 6
type input "**********"
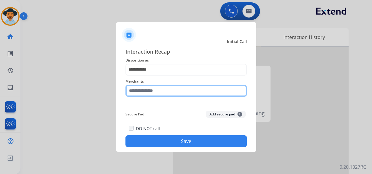
click at [152, 89] on input "text" at bounding box center [185, 91] width 121 height 12
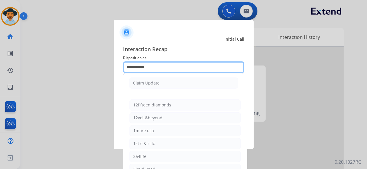
drag, startPoint x: 159, startPoint y: 64, endPoint x: 114, endPoint y: 64, distance: 45.0
click at [114, 64] on div "**********" at bounding box center [184, 94] width 140 height 109
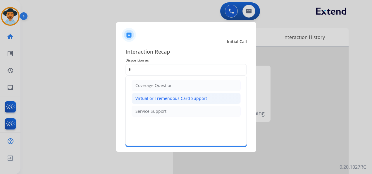
click at [159, 94] on li "Virtual or Tremendous Card Support" at bounding box center [186, 98] width 109 height 11
type input "**********"
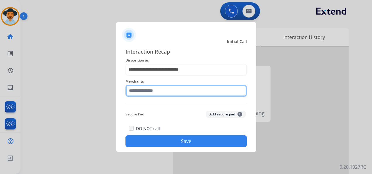
click at [141, 88] on input "text" at bounding box center [185, 91] width 121 height 12
type input "**********"
drag, startPoint x: 154, startPoint y: 89, endPoint x: 123, endPoint y: 91, distance: 31.0
click at [123, 91] on div "**********" at bounding box center [186, 97] width 140 height 109
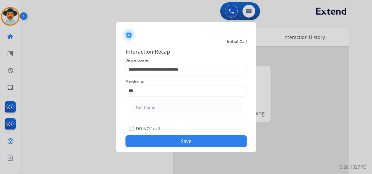
click at [150, 104] on div "Not found" at bounding box center [146, 107] width 20 height 6
type input "*********"
click at [190, 138] on button "Save" at bounding box center [185, 141] width 121 height 12
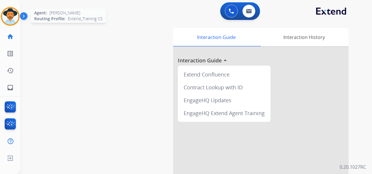
click at [4, 13] on img at bounding box center [10, 16] width 16 height 16
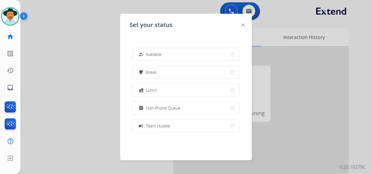
click at [173, 52] on button "how_to_reg Available" at bounding box center [186, 54] width 106 height 13
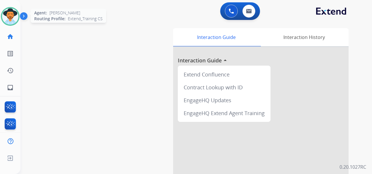
click at [5, 18] on img at bounding box center [10, 16] width 16 height 16
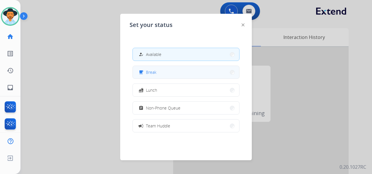
click at [173, 71] on button "free_breakfast Break" at bounding box center [186, 72] width 106 height 13
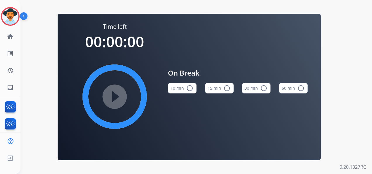
drag, startPoint x: 220, startPoint y: 89, endPoint x: 225, endPoint y: 86, distance: 6.0
click at [220, 89] on button "15 min radio_button_unchecked" at bounding box center [219, 88] width 29 height 11
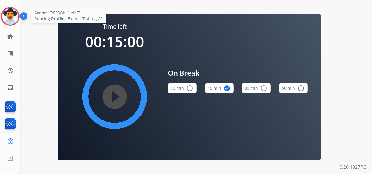
click at [13, 14] on img at bounding box center [10, 16] width 16 height 16
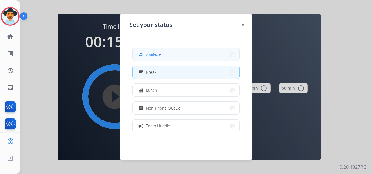
click at [153, 53] on span "Available" at bounding box center [153, 54] width 15 height 6
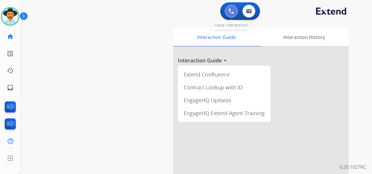
click at [231, 11] on img at bounding box center [231, 10] width 5 height 5
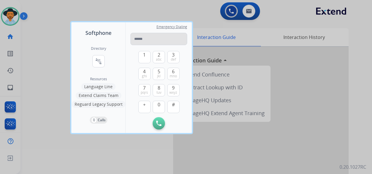
click at [138, 38] on input "tel" at bounding box center [158, 39] width 57 height 12
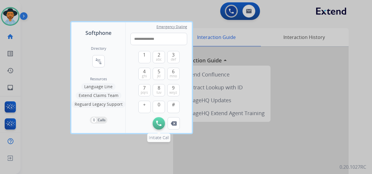
type input "**********"
click at [159, 120] on img at bounding box center [158, 122] width 5 height 5
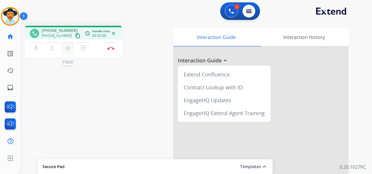
click at [67, 47] on mat-icon "pause" at bounding box center [67, 48] width 7 height 7
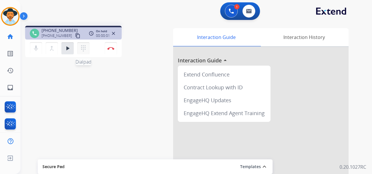
click at [82, 49] on mat-icon "dialpad" at bounding box center [83, 48] width 7 height 7
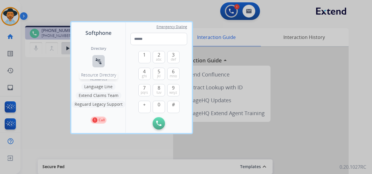
click at [98, 57] on button "connect_without_contact Resource Directory" at bounding box center [98, 61] width 12 height 12
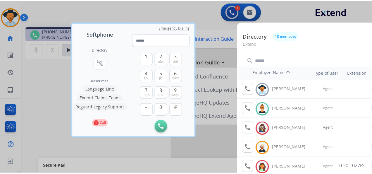
scroll to position [16, 0]
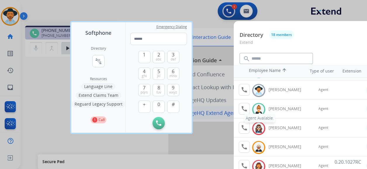
click at [244, 107] on mat-icon "call" at bounding box center [244, 108] width 7 height 7
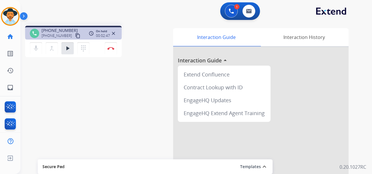
drag, startPoint x: 68, startPoint y: 49, endPoint x: 73, endPoint y: 58, distance: 10.5
click at [68, 49] on mat-icon "play_arrow" at bounding box center [67, 48] width 7 height 7
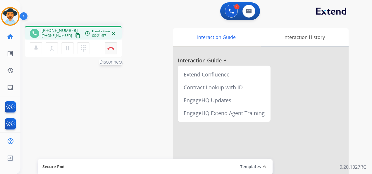
click at [111, 46] on button "Disconnect" at bounding box center [111, 48] width 12 height 12
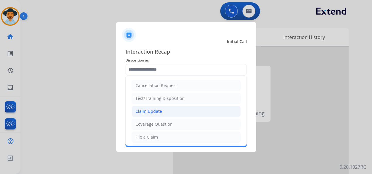
click at [158, 110] on div "Claim Update" at bounding box center [148, 111] width 27 height 6
type input "**********"
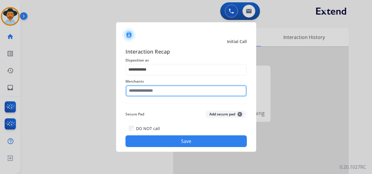
click at [155, 91] on input "text" at bounding box center [185, 91] width 121 height 12
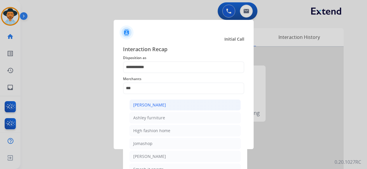
click at [161, 104] on div "[PERSON_NAME]" at bounding box center [149, 105] width 33 height 6
type input "**********"
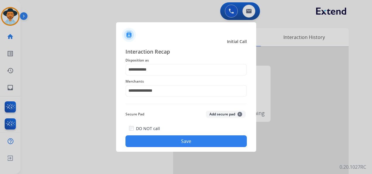
click at [185, 138] on button "Save" at bounding box center [185, 141] width 121 height 12
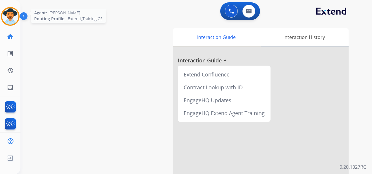
click at [7, 16] on img at bounding box center [10, 16] width 16 height 16
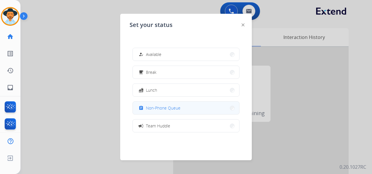
click at [171, 104] on div "assignment Non-Phone Queue" at bounding box center [158, 107] width 43 height 7
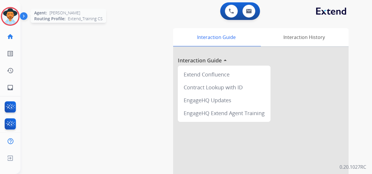
click at [10, 18] on img at bounding box center [10, 16] width 16 height 16
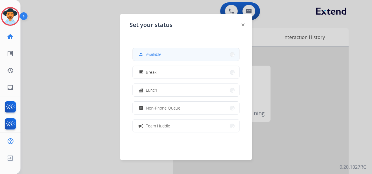
click at [157, 50] on button "how_to_reg Available" at bounding box center [186, 54] width 106 height 13
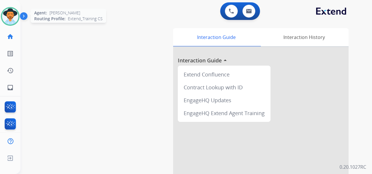
click at [8, 18] on img at bounding box center [10, 16] width 16 height 16
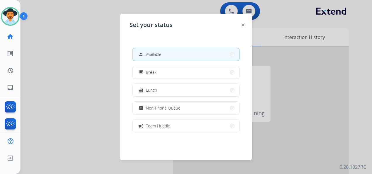
click at [180, 58] on button "how_to_reg Available" at bounding box center [186, 54] width 106 height 13
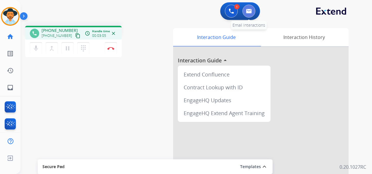
click at [251, 9] on button at bounding box center [248, 11] width 13 height 13
select select "**********"
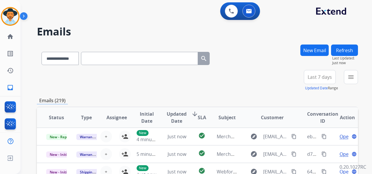
click at [308, 49] on button "New Email" at bounding box center [314, 49] width 28 height 11
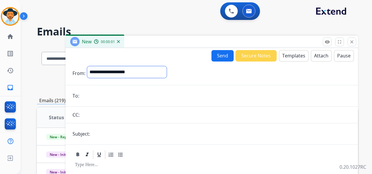
click at [165, 72] on select "**********" at bounding box center [127, 72] width 80 height 12
select select "**********"
click at [87, 66] on select "**********" at bounding box center [127, 72] width 80 height 12
click at [91, 96] on input "email" at bounding box center [216, 96] width 270 height 12
paste input "**********"
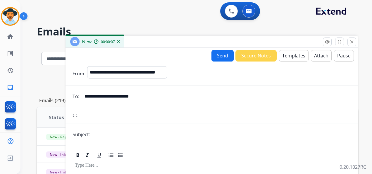
type input "**********"
click at [104, 136] on input "text" at bounding box center [221, 134] width 259 height 12
type input "**********"
click at [161, 156] on div at bounding box center [212, 155] width 278 height 11
click at [293, 54] on button "Templates" at bounding box center [294, 55] width 30 height 11
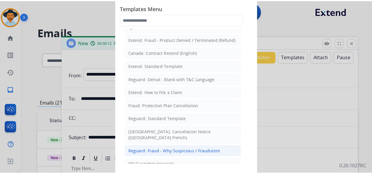
scroll to position [58, 0]
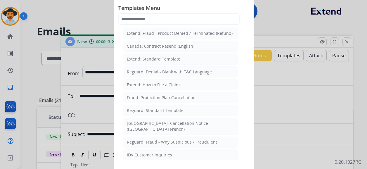
click at [159, 108] on div "Reguard: Standard Template" at bounding box center [155, 111] width 57 height 6
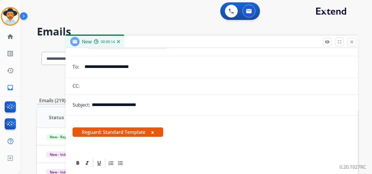
scroll to position [54, 0]
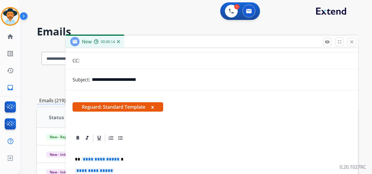
click at [103, 158] on span "**********" at bounding box center [100, 158] width 39 height 5
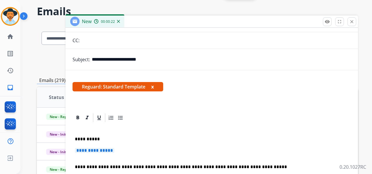
scroll to position [58, 0]
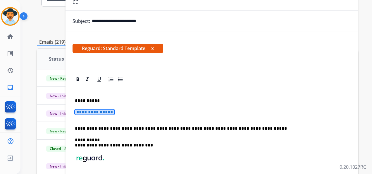
click at [111, 109] on span "**********" at bounding box center [94, 111] width 39 height 5
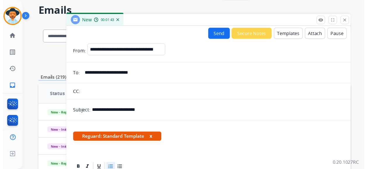
scroll to position [0, 0]
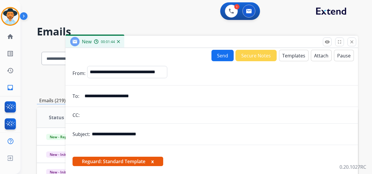
click at [218, 54] on button "Send" at bounding box center [222, 55] width 22 height 11
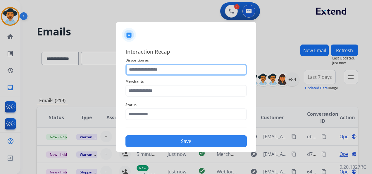
click at [159, 69] on input "text" at bounding box center [185, 70] width 121 height 12
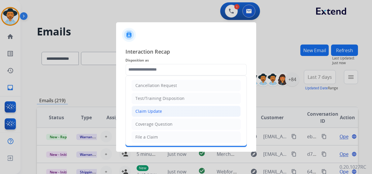
click at [165, 109] on li "Claim Update" at bounding box center [186, 111] width 109 height 11
type input "**********"
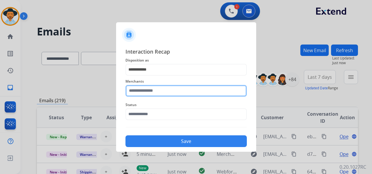
click at [149, 92] on input "text" at bounding box center [185, 91] width 121 height 12
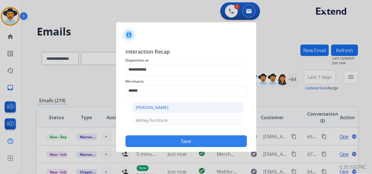
click at [175, 107] on li "[PERSON_NAME]" at bounding box center [187, 107] width 111 height 11
type input "**********"
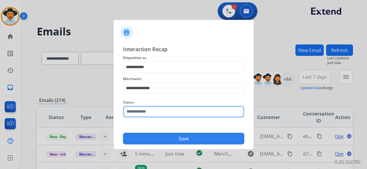
click at [164, 115] on input "text" at bounding box center [183, 112] width 121 height 12
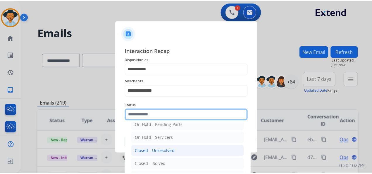
scroll to position [33, 0]
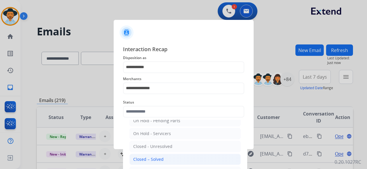
click at [159, 155] on li "Closed – Solved" at bounding box center [185, 159] width 111 height 11
type input "**********"
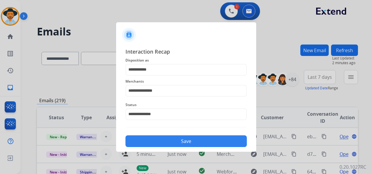
click at [178, 142] on button "Save" at bounding box center [185, 141] width 121 height 12
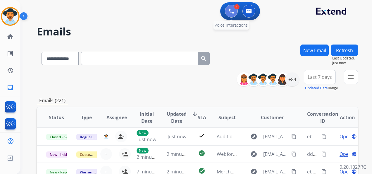
click at [229, 13] on img at bounding box center [231, 10] width 5 height 5
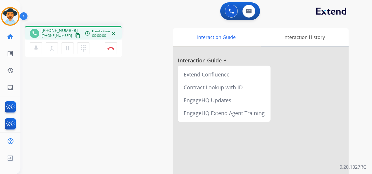
click at [133, 81] on div "phone +13525731945 +13525731945 content_copy access_time Call metrics Queue 05:…" at bounding box center [188, 143] width 337 height 244
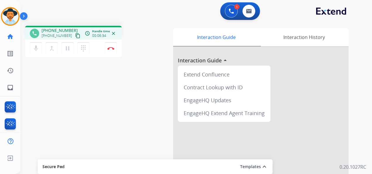
click at [128, 8] on div "1 Voice Interactions 0 Email Interactions" at bounding box center [192, 11] width 330 height 19
click at [250, 13] on img at bounding box center [249, 11] width 6 height 5
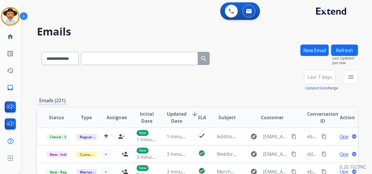
click at [318, 76] on span "Last 7 days" at bounding box center [320, 77] width 24 height 2
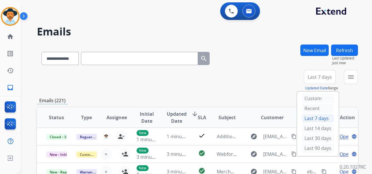
click at [311, 145] on div "Last 90 days" at bounding box center [318, 148] width 32 height 9
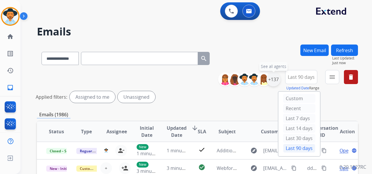
click at [274, 78] on div "+137" at bounding box center [273, 79] width 14 height 14
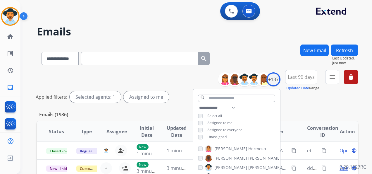
click at [304, 105] on div "**********" at bounding box center [197, 87] width 321 height 35
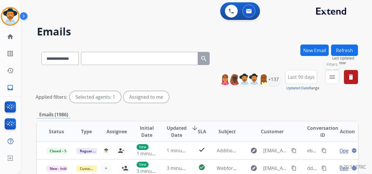
click at [337, 74] on button "menu Filters" at bounding box center [332, 77] width 14 height 14
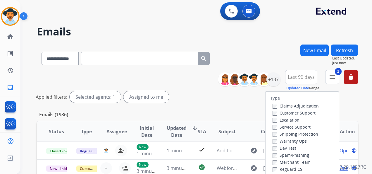
click at [270, 165] on div "Claims Adjudication Customer Support Escalation Service Support Shipping Protec…" at bounding box center [294, 137] width 49 height 70
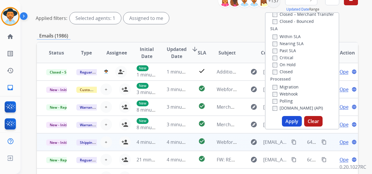
scroll to position [88, 0]
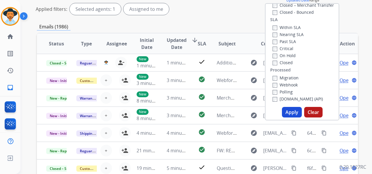
click at [294, 113] on button "Apply" at bounding box center [292, 112] width 20 height 11
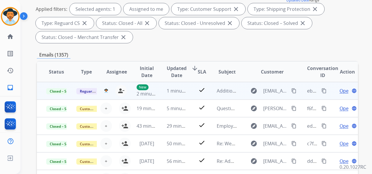
click at [341, 89] on span "Open" at bounding box center [345, 90] width 12 height 7
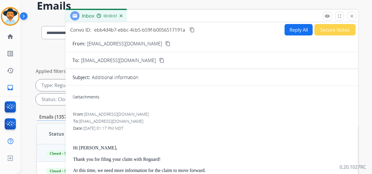
scroll to position [0, 0]
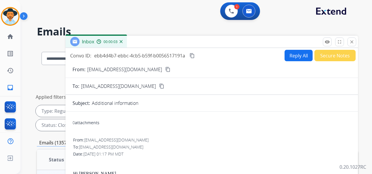
click at [353, 41] on mat-icon "close" at bounding box center [351, 41] width 5 height 5
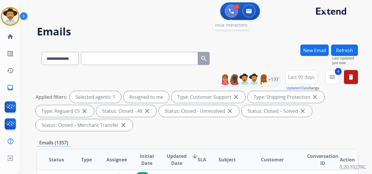
click at [227, 11] on button at bounding box center [231, 11] width 13 height 13
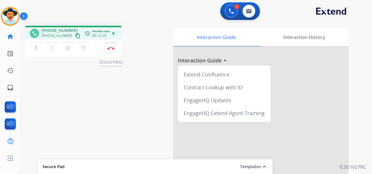
click at [110, 47] on img at bounding box center [110, 48] width 7 height 3
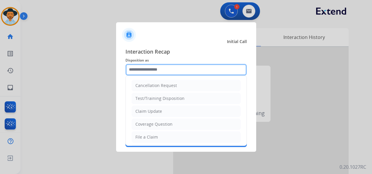
click at [170, 70] on input "text" at bounding box center [185, 70] width 121 height 12
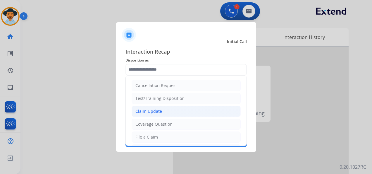
click at [162, 111] on li "Claim Update" at bounding box center [186, 111] width 109 height 11
type input "**********"
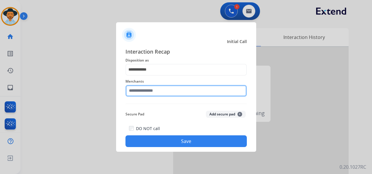
click at [163, 89] on input "text" at bounding box center [185, 91] width 121 height 12
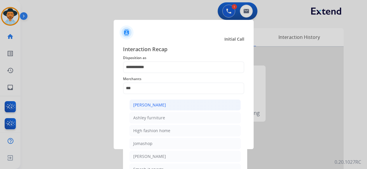
click at [161, 105] on div "[PERSON_NAME]" at bounding box center [149, 105] width 33 height 6
type input "**********"
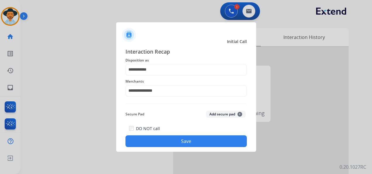
click at [188, 139] on button "Save" at bounding box center [185, 141] width 121 height 12
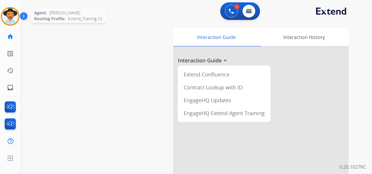
drag, startPoint x: 13, startPoint y: 13, endPoint x: 15, endPoint y: 18, distance: 5.3
click at [12, 14] on img at bounding box center [10, 16] width 16 height 16
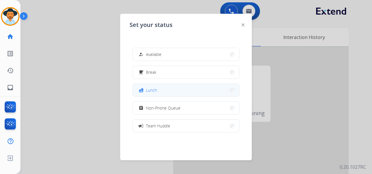
click at [181, 90] on button "fastfood Lunch" at bounding box center [186, 90] width 106 height 13
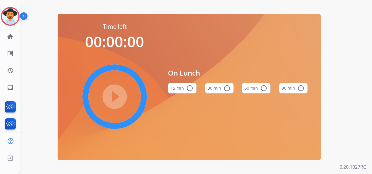
click at [251, 88] on button "60 min radio_button_unchecked" at bounding box center [256, 88] width 29 height 11
